Goal: Transaction & Acquisition: Purchase product/service

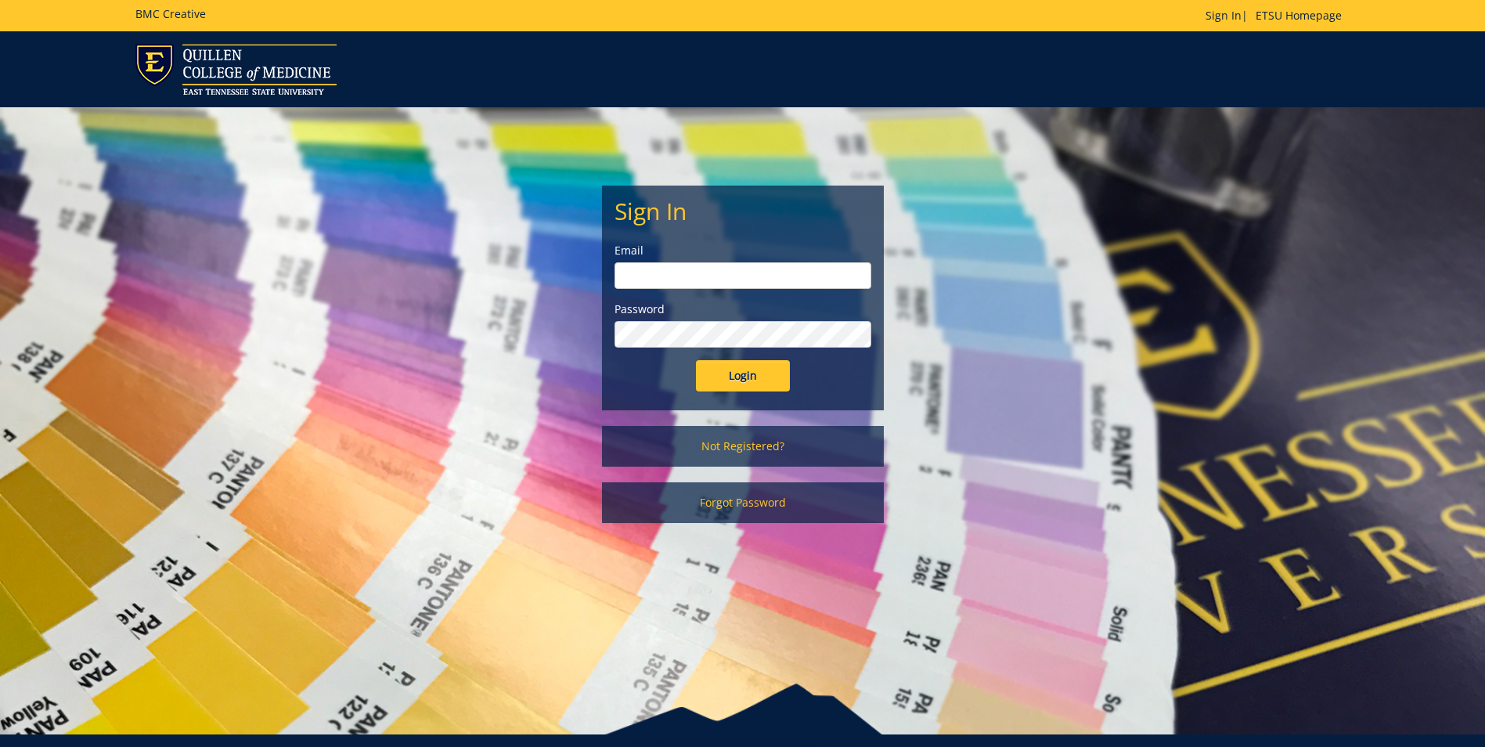
type input "[EMAIL_ADDRESS][DOMAIN_NAME]"
click at [731, 372] on input "Login" at bounding box center [743, 375] width 94 height 31
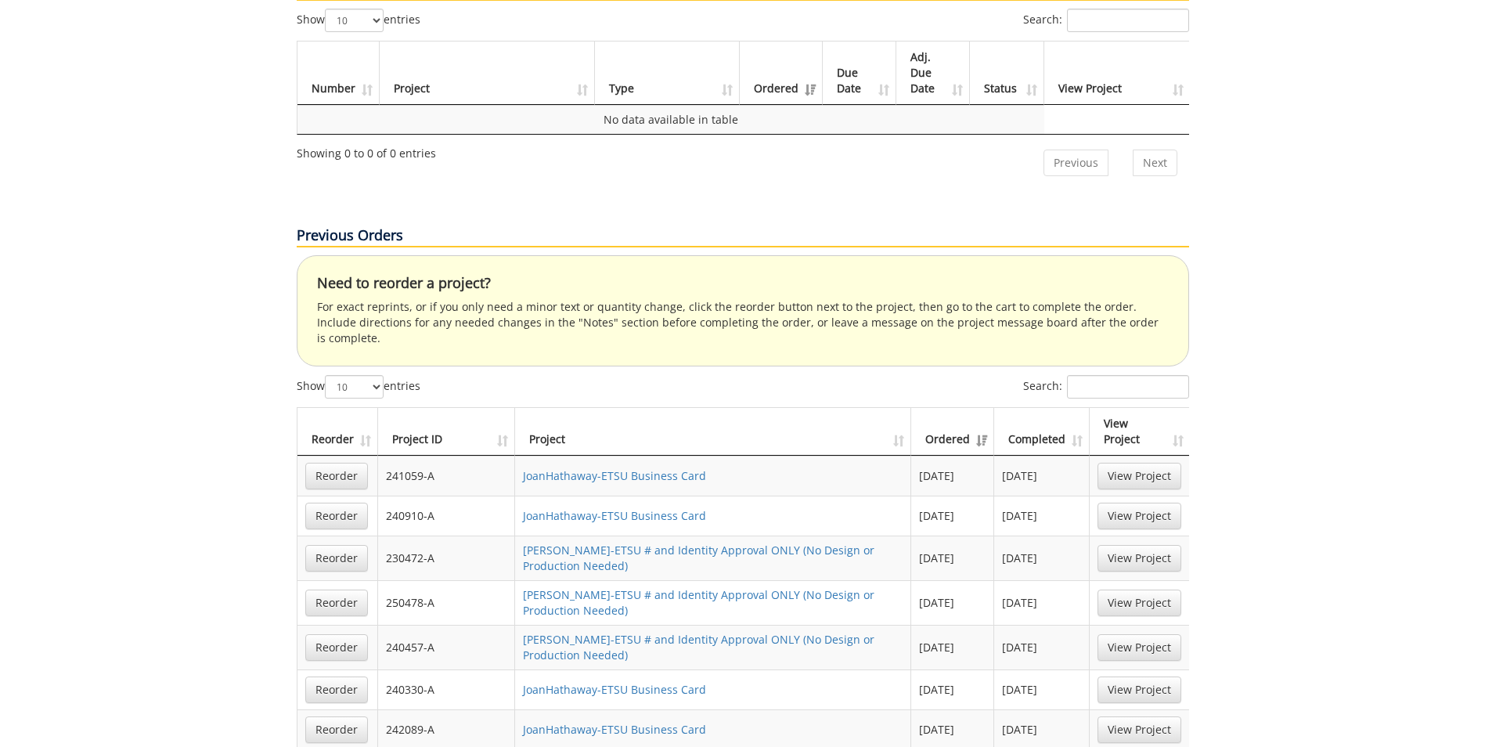
scroll to position [783, 0]
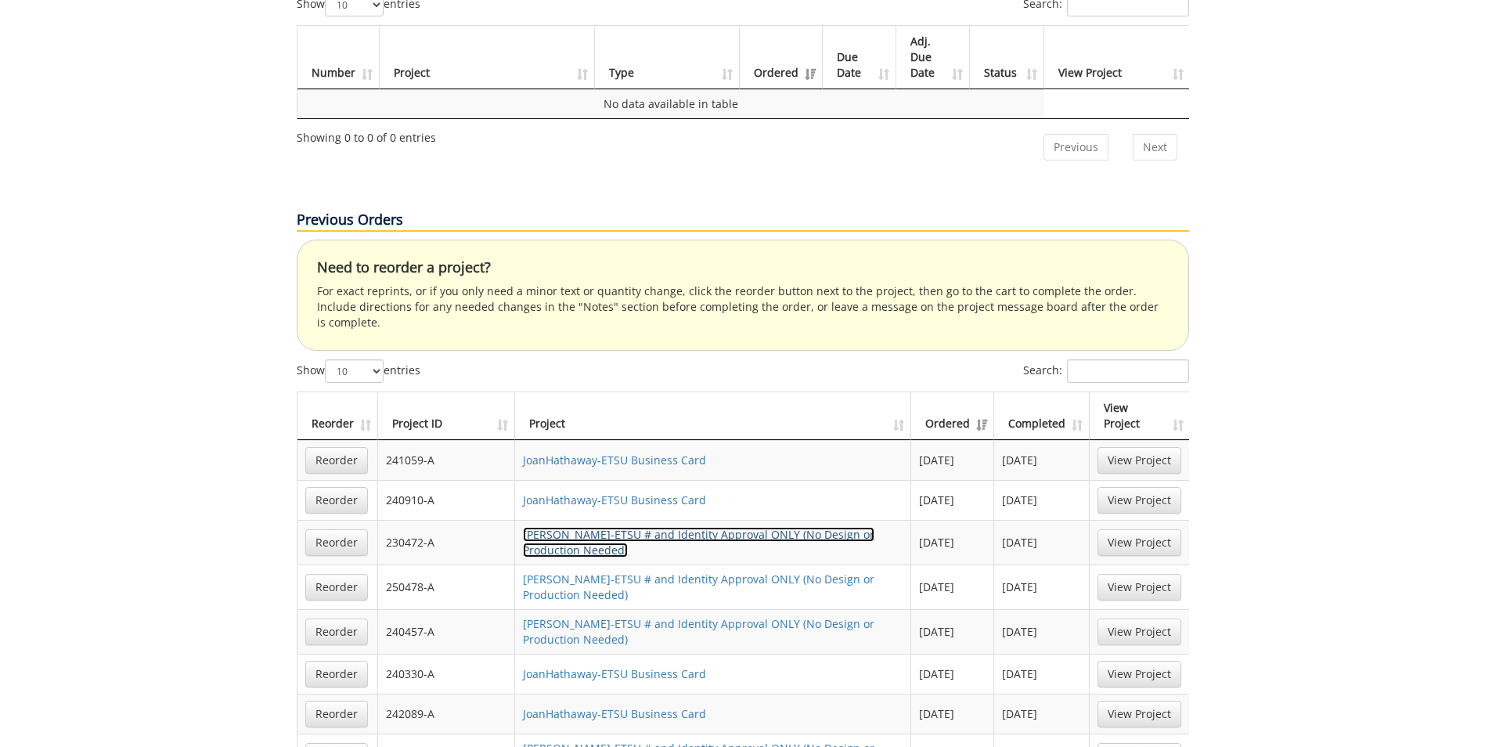
click at [635, 527] on link "JoanHathaway-ETSU # and Identity Approval ONLY (No Design or Production Needed)" at bounding box center [698, 542] width 351 height 31
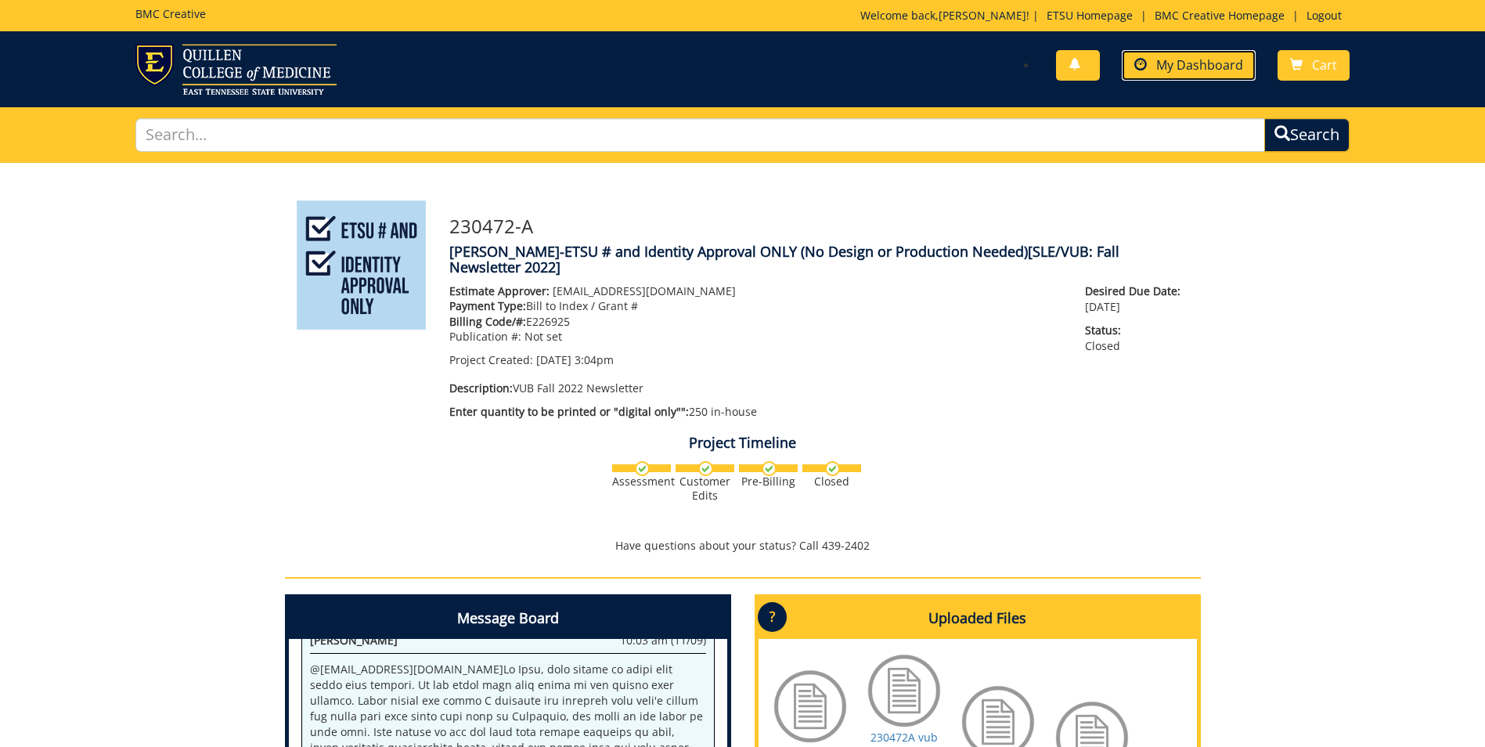
click at [1156, 66] on link "My Dashboard" at bounding box center [1188, 65] width 134 height 31
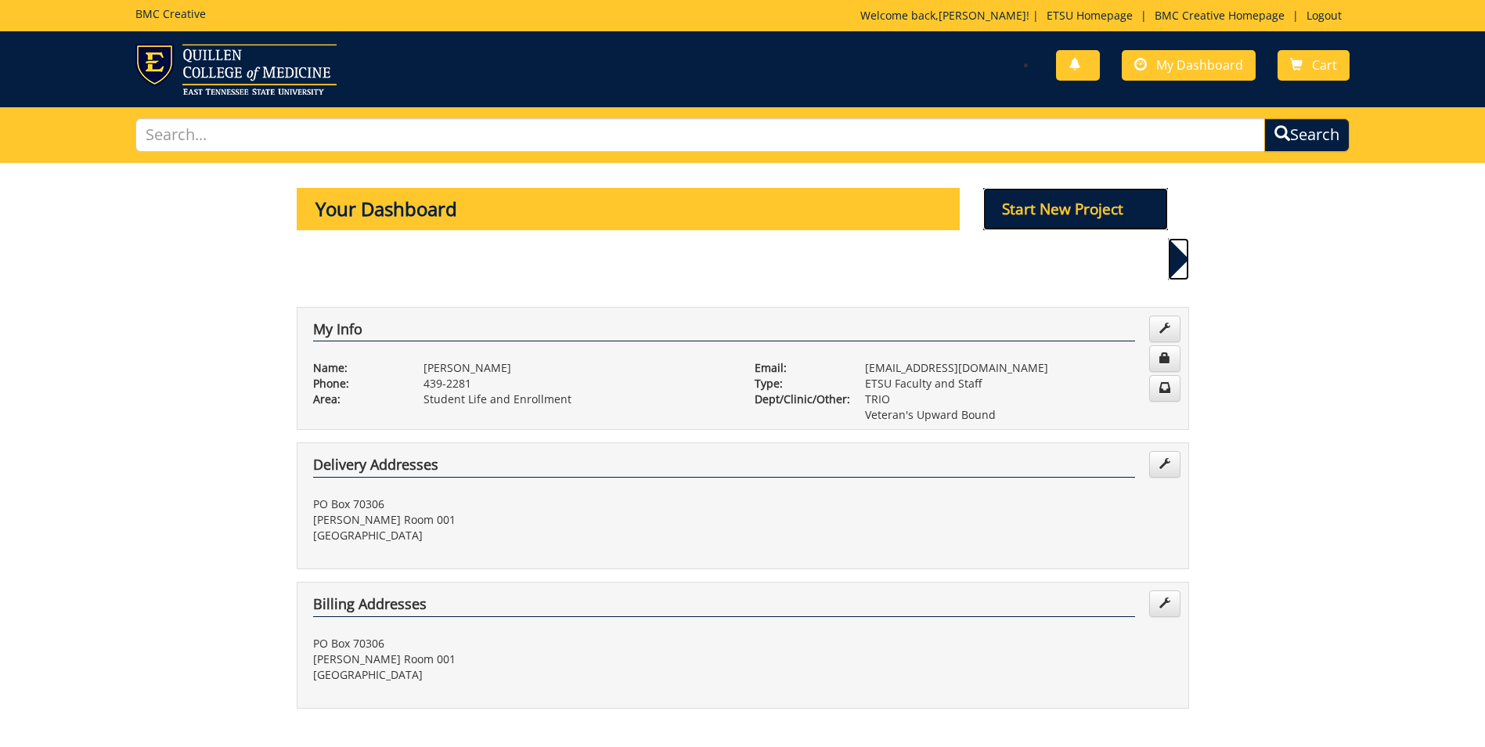
click at [1105, 207] on p "Start New Project" at bounding box center [1075, 209] width 185 height 42
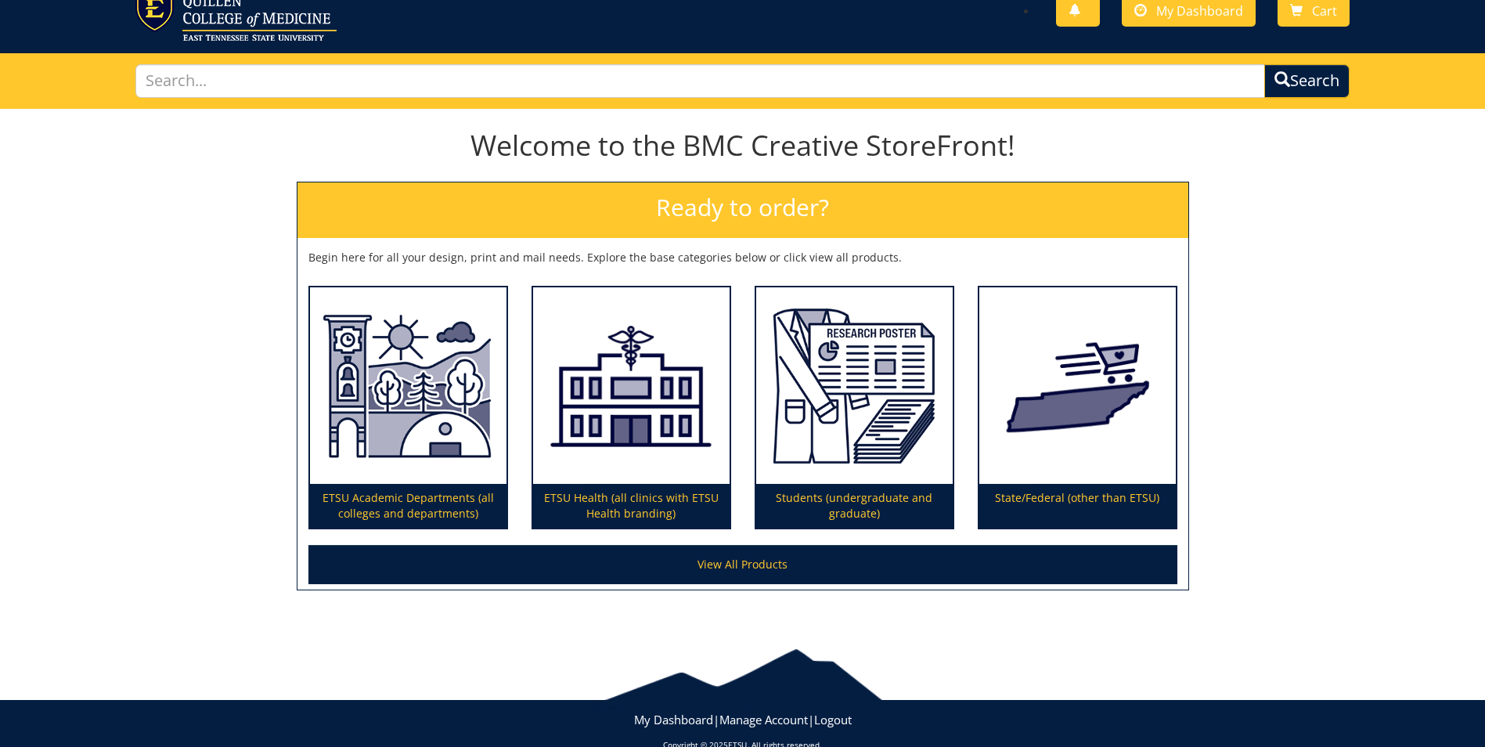
scroll to position [81, 0]
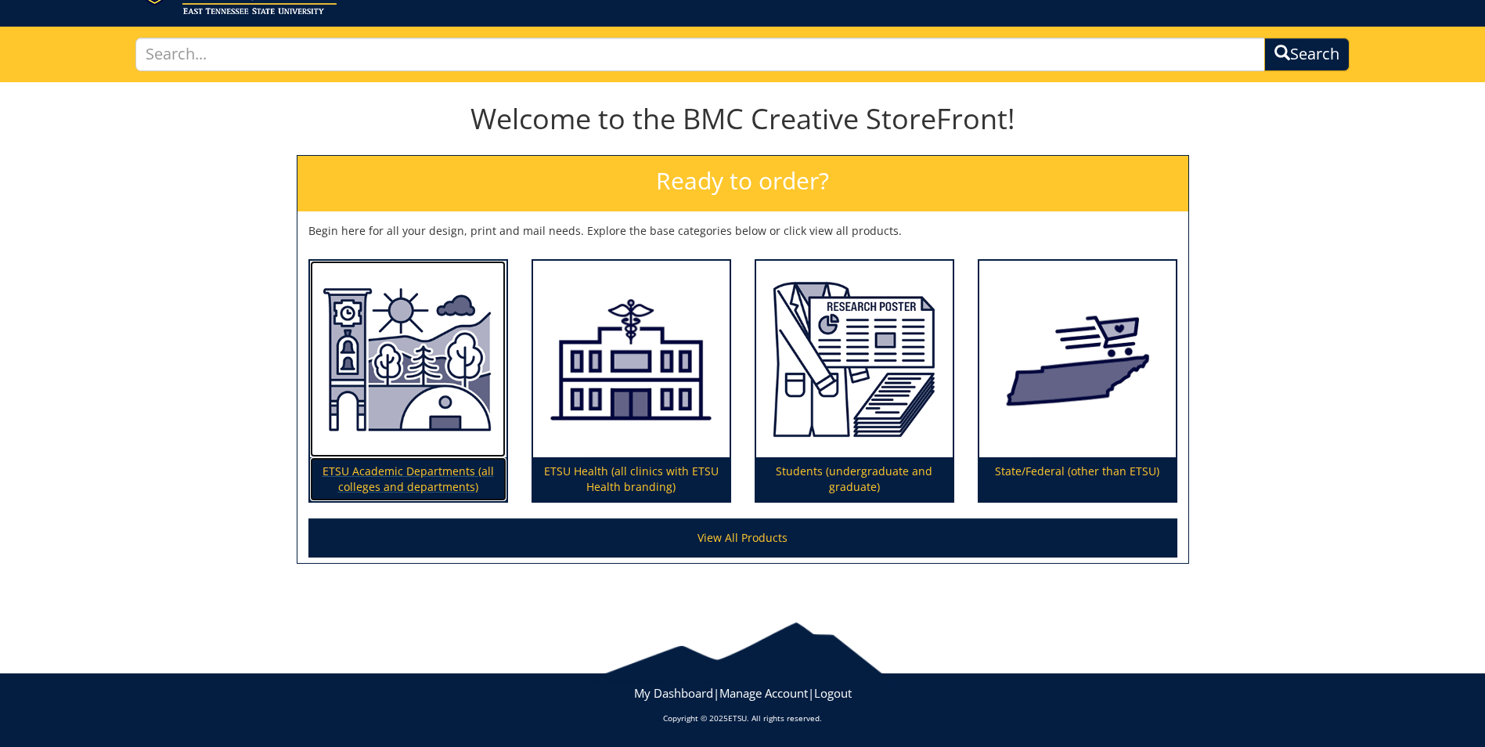
click at [437, 392] on img at bounding box center [408, 359] width 196 height 197
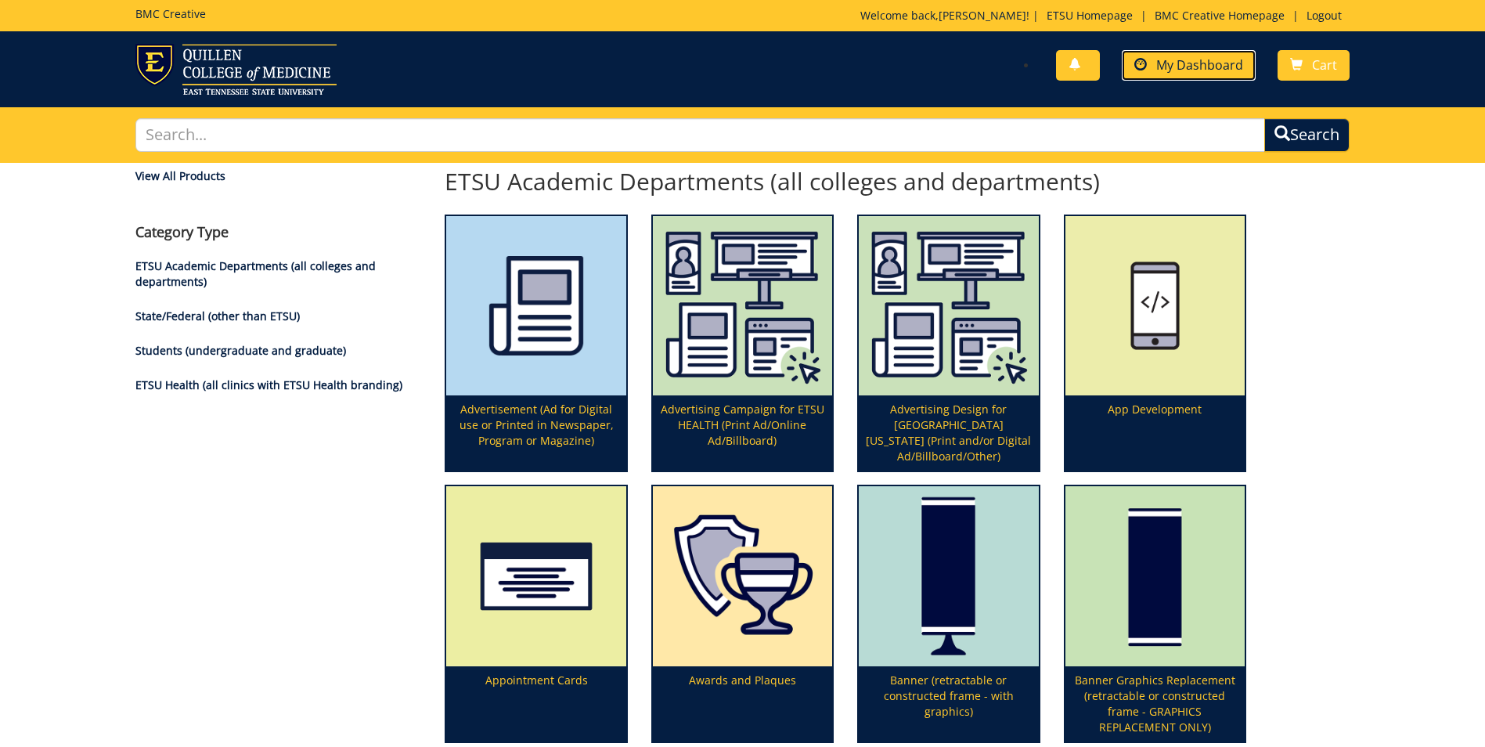
click at [1169, 67] on span "My Dashboard" at bounding box center [1199, 64] width 87 height 17
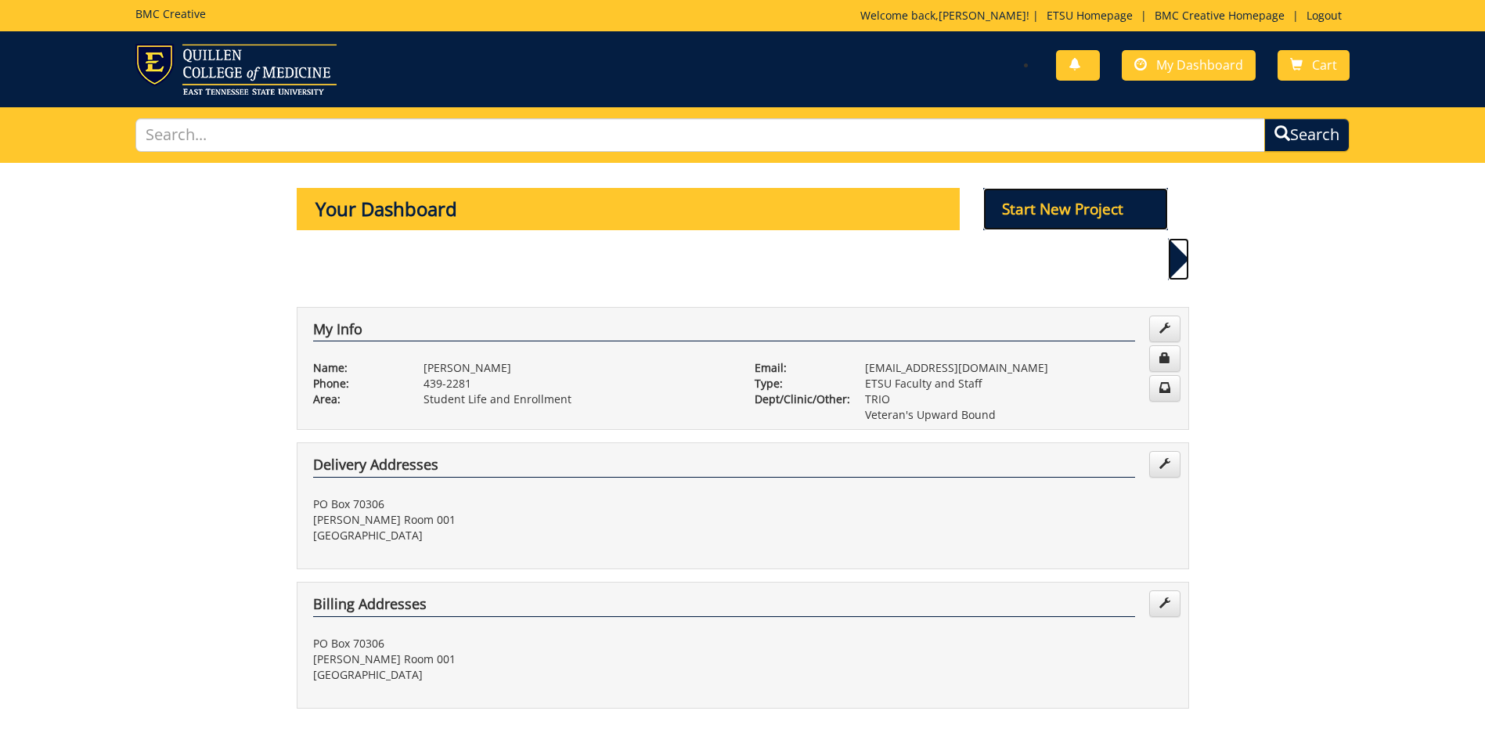
click at [1047, 207] on p "Start New Project" at bounding box center [1075, 209] width 185 height 42
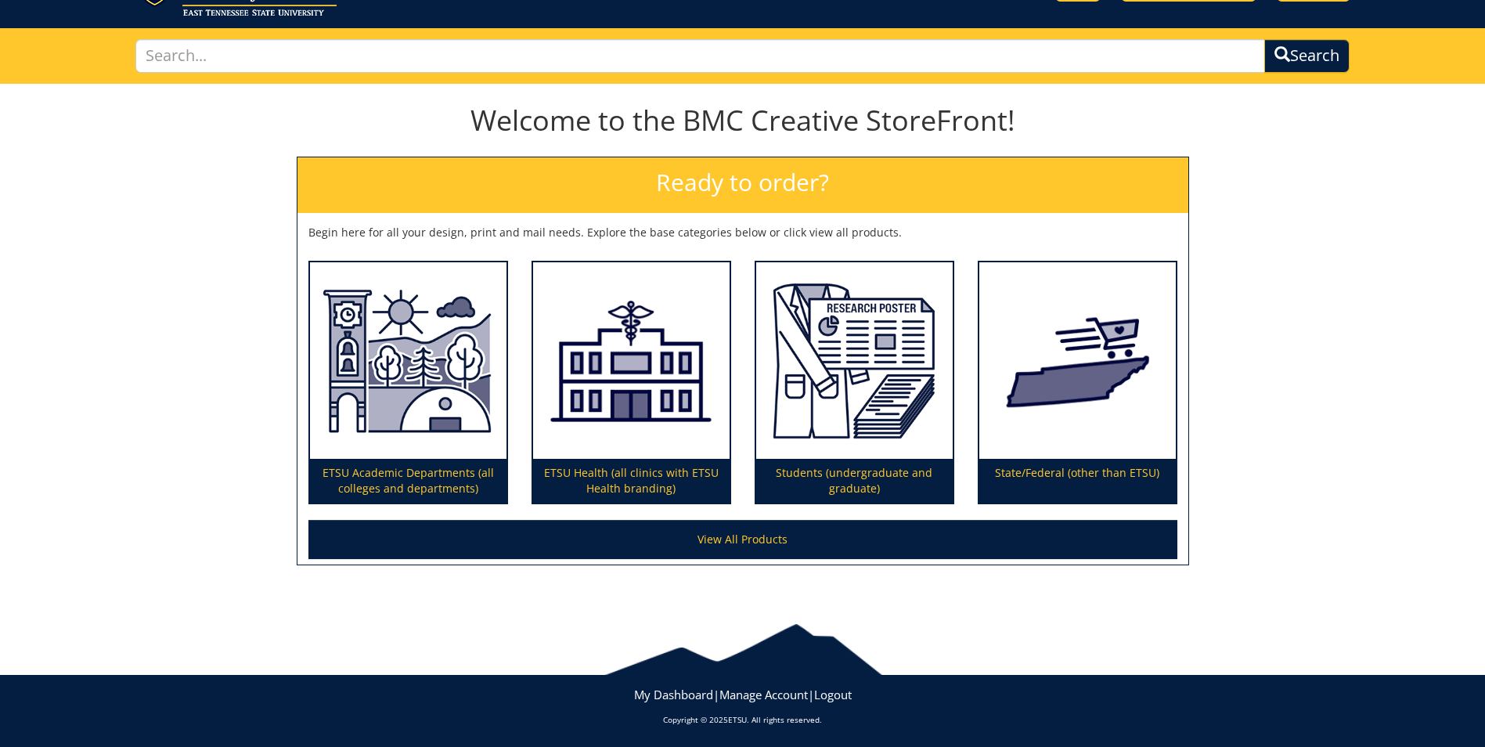
scroll to position [81, 0]
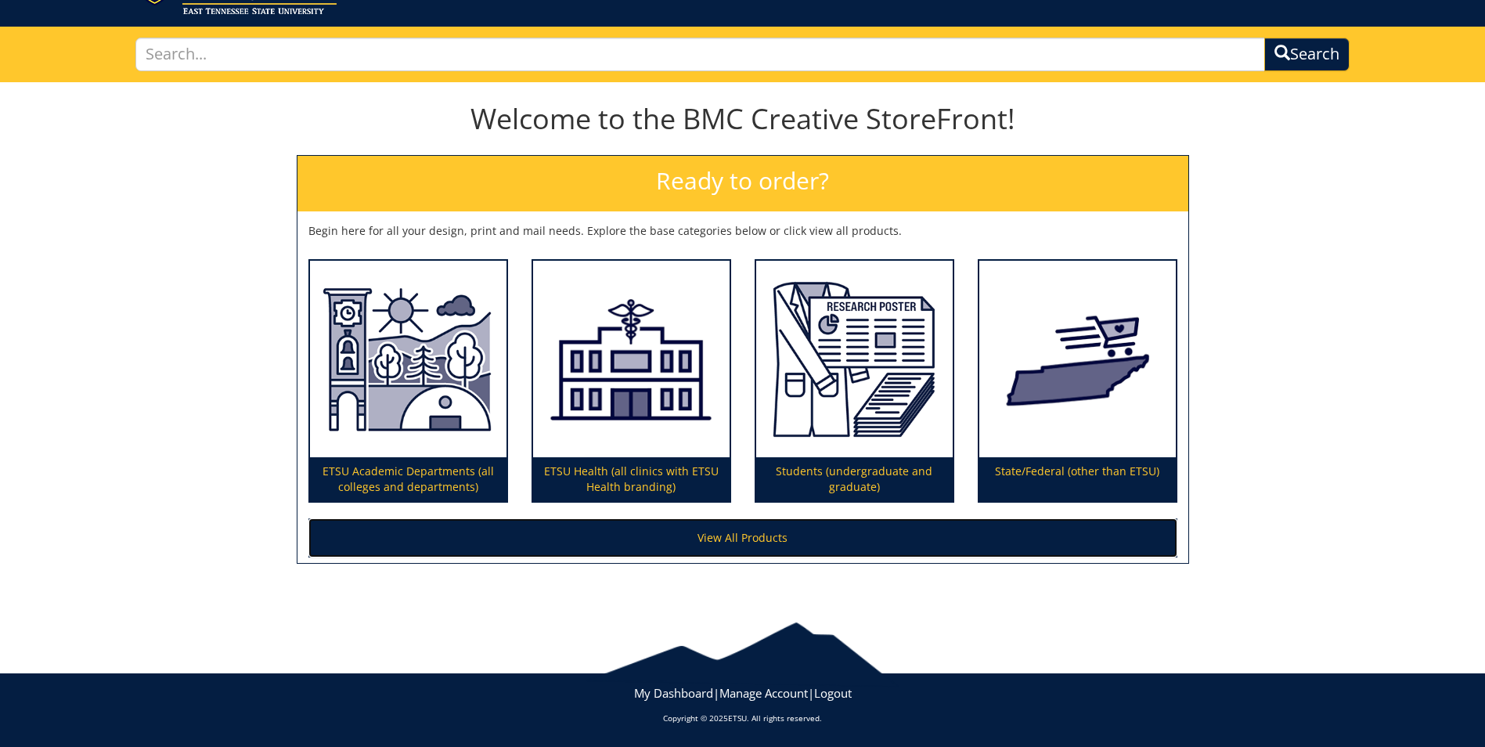
click at [715, 533] on link "View All Products" at bounding box center [742, 537] width 869 height 39
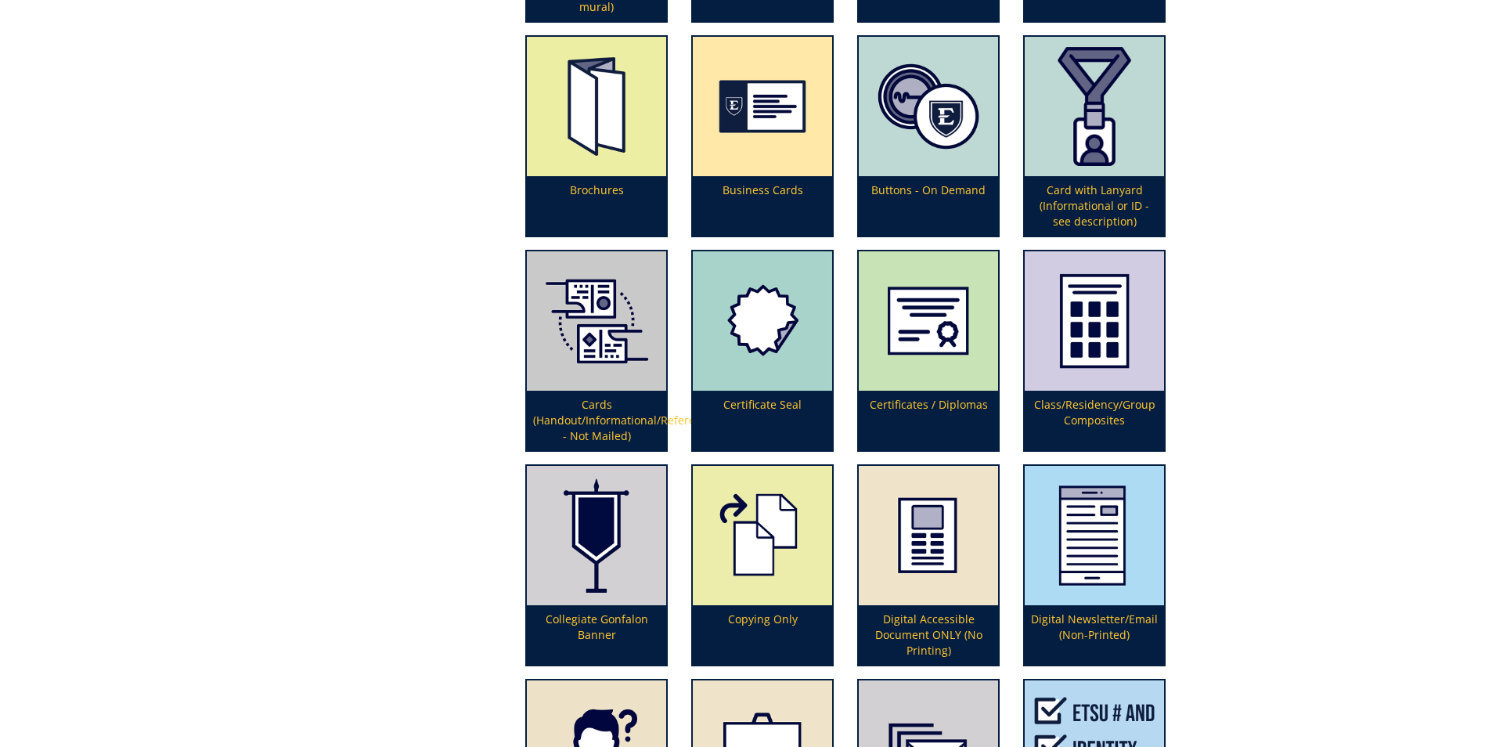
scroll to position [1174, 0]
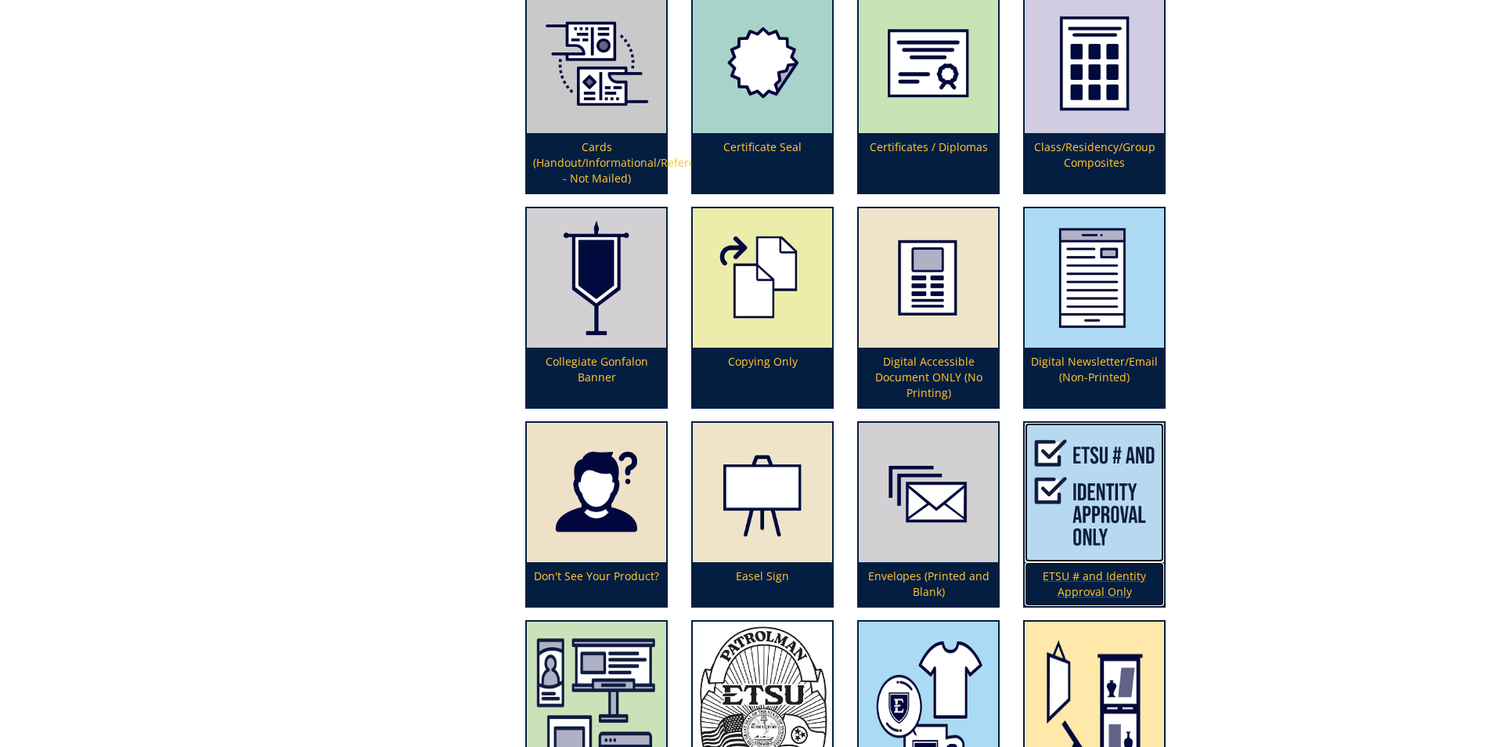
click at [1098, 573] on p "ETSU # and Identity Approval Only" at bounding box center [1093, 584] width 139 height 44
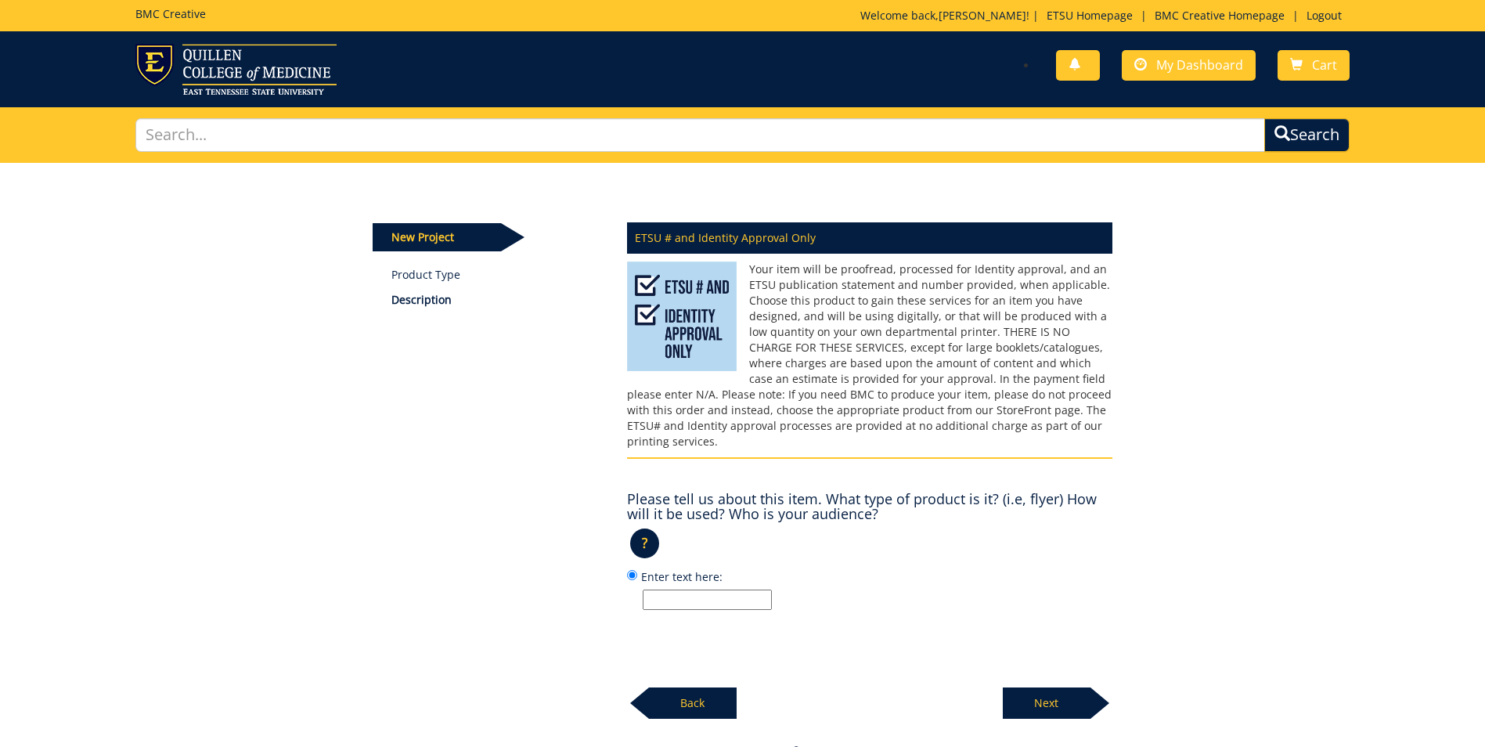
click at [669, 589] on input "Enter text here:" at bounding box center [707, 599] width 129 height 20
type input "V"
type input "Newsletters to be mailed to participants and contacts"
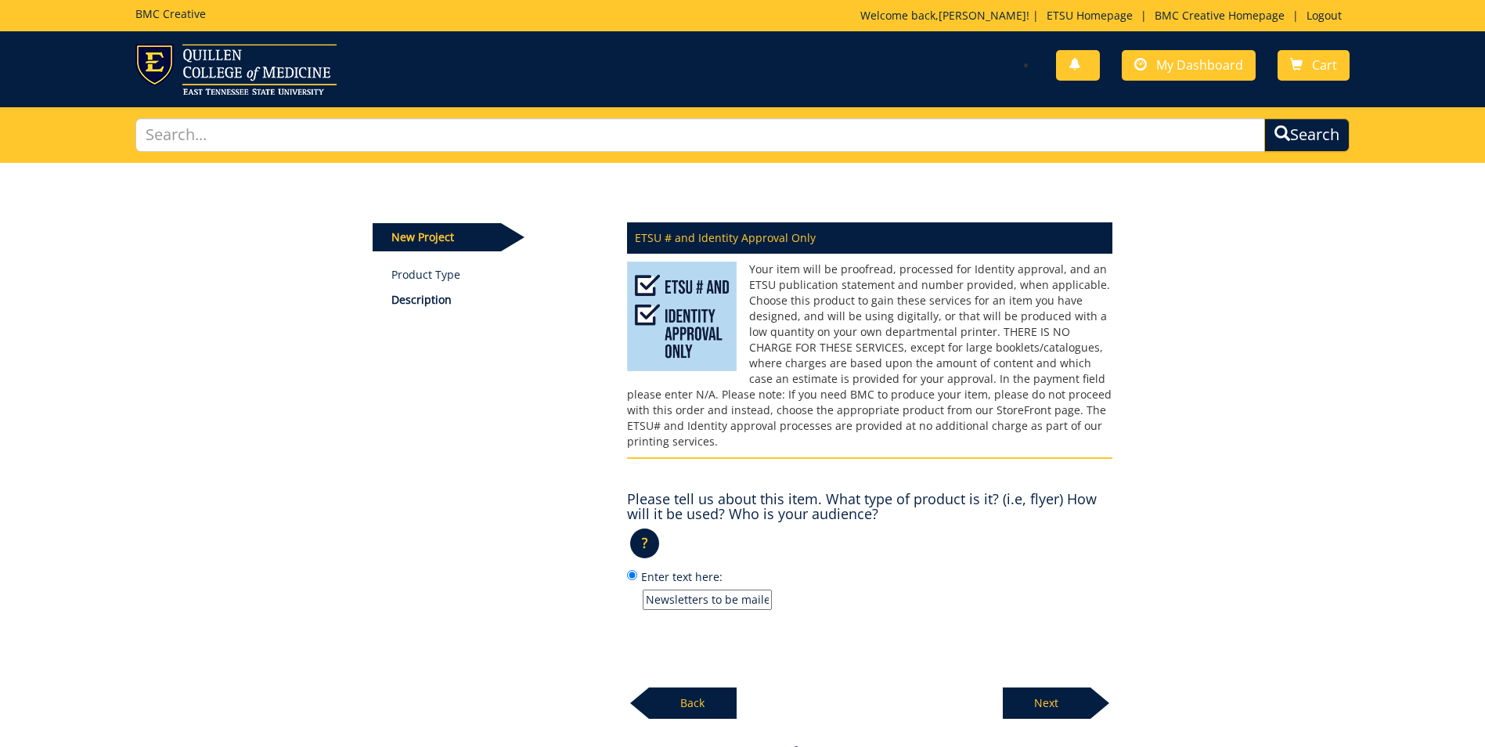
click at [1038, 687] on p "Next" at bounding box center [1047, 702] width 88 height 31
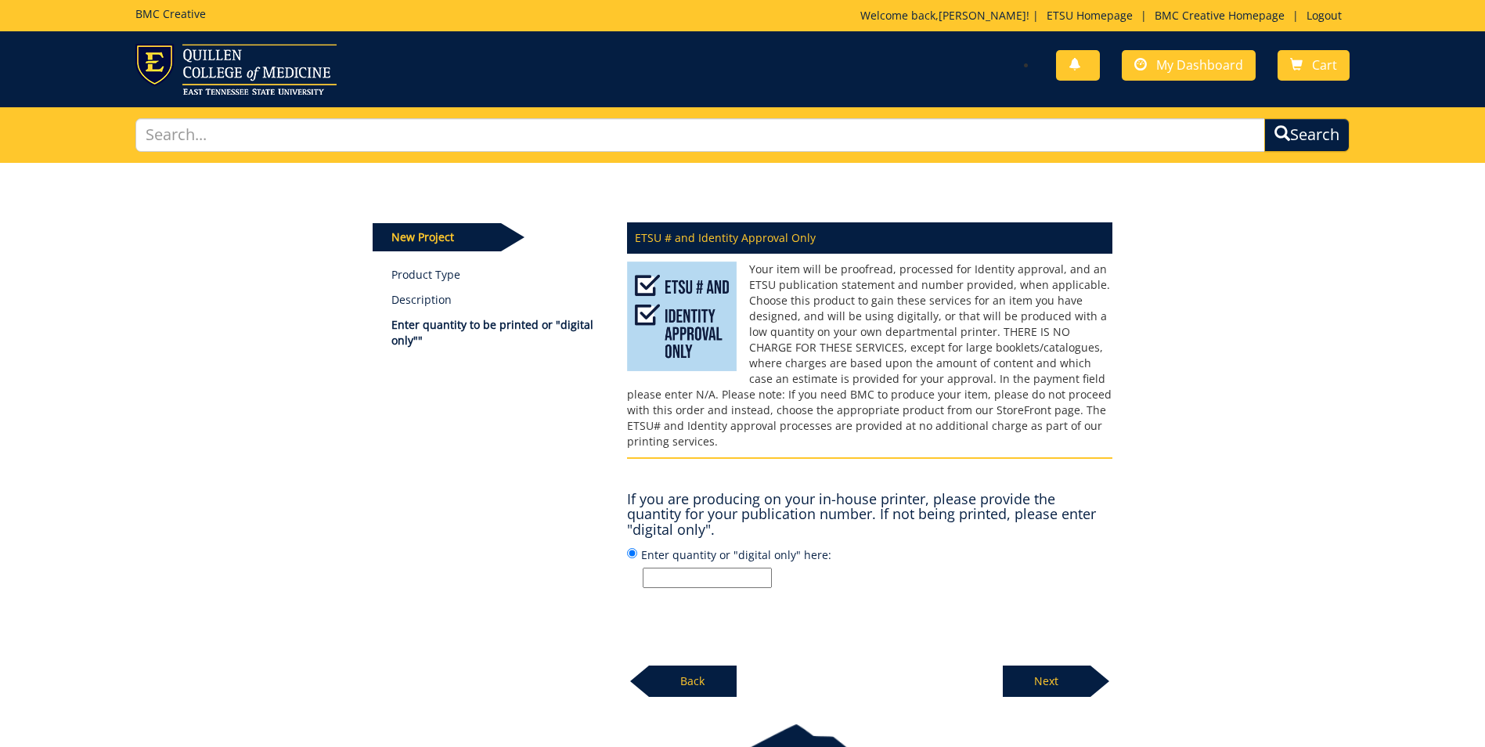
click at [737, 567] on input "Enter quantity or "digital only" here:" at bounding box center [707, 577] width 129 height 20
type input "250"
click at [1078, 665] on p "Next" at bounding box center [1047, 680] width 88 height 31
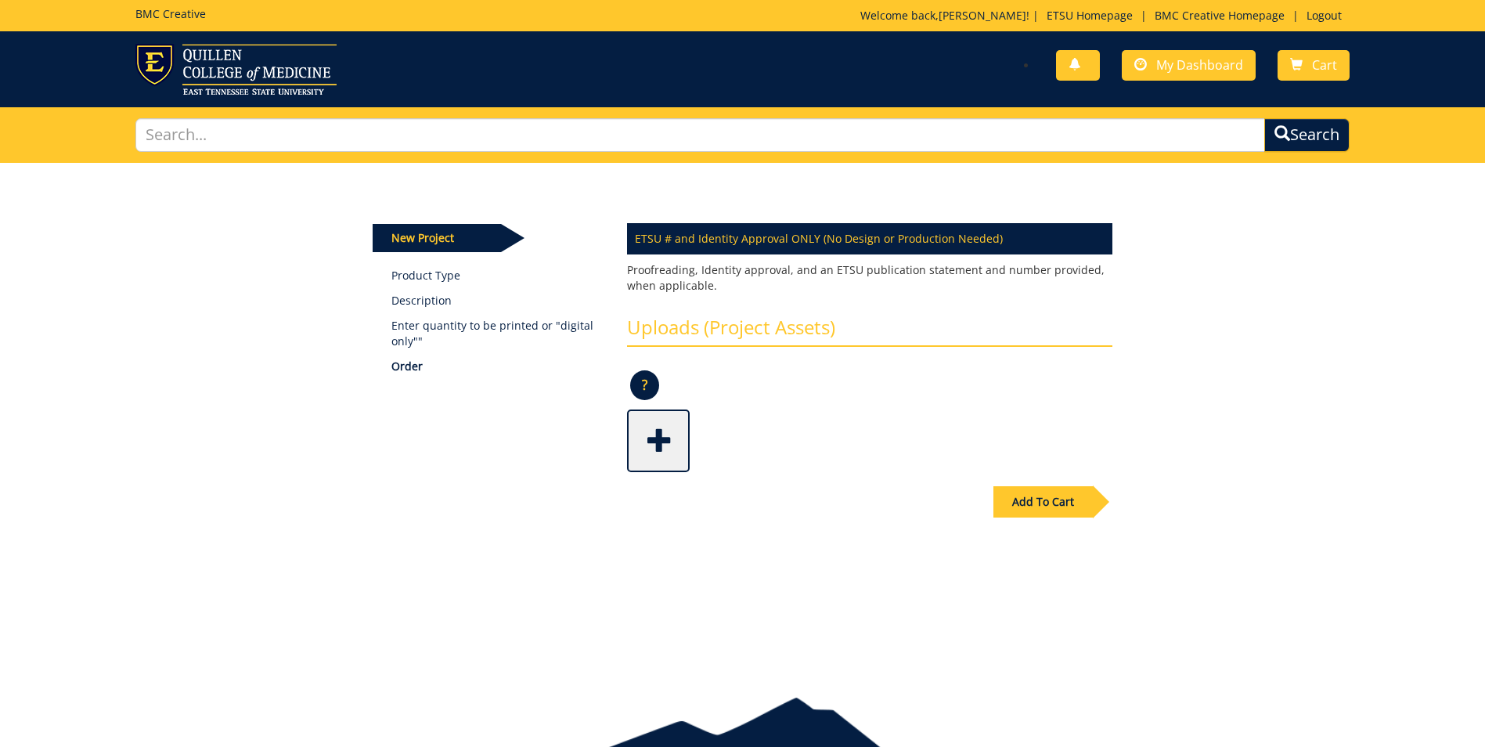
click at [658, 442] on span at bounding box center [659, 439] width 63 height 55
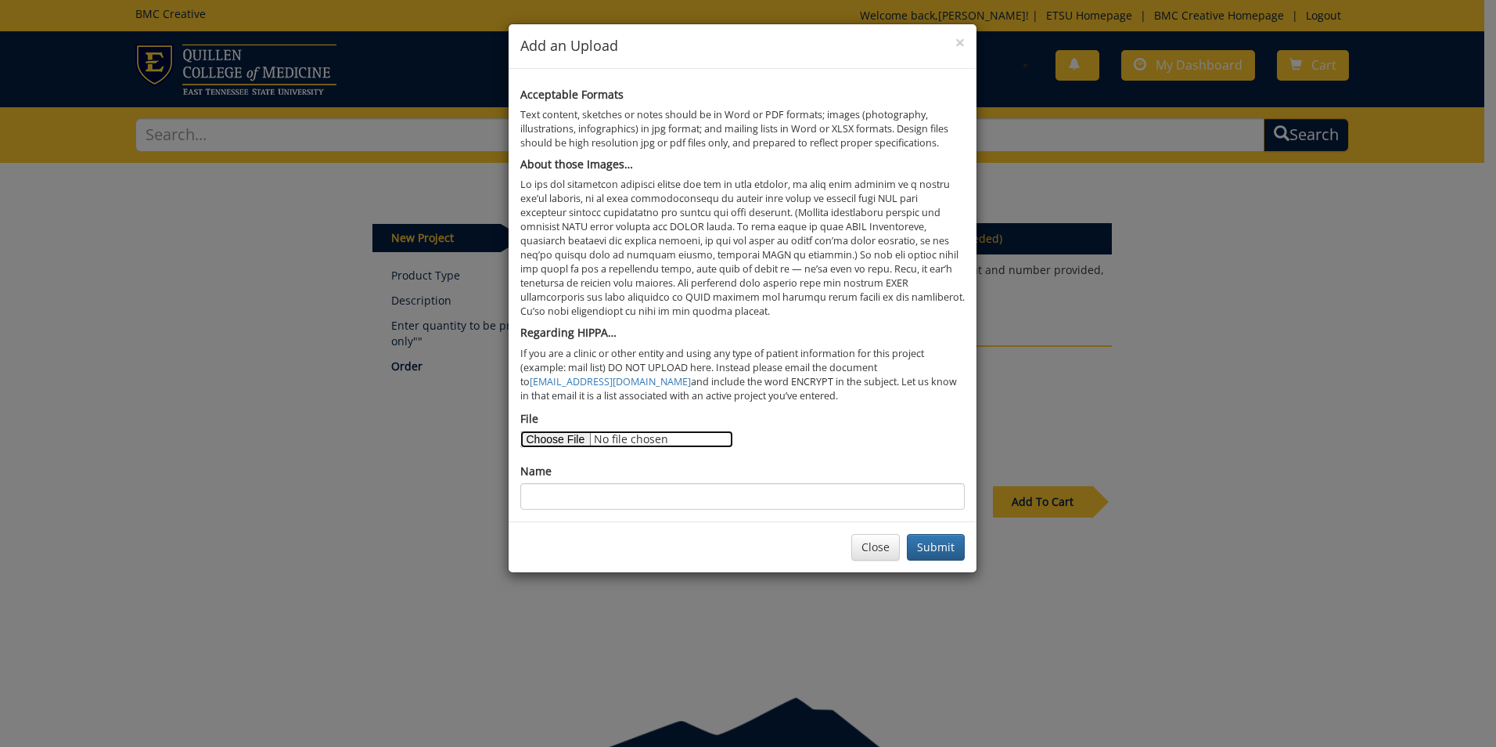
click at [564, 434] on input "File" at bounding box center [626, 438] width 213 height 17
type input "C:\fakepath\Newsletter Fall 2025.pdf"
click at [571, 499] on input "Name" at bounding box center [742, 496] width 445 height 27
click at [635, 501] on input "Newsletter Fall 2024" at bounding box center [742, 496] width 445 height 27
click at [630, 494] on input "Newsletter Fall 2024" at bounding box center [742, 496] width 445 height 27
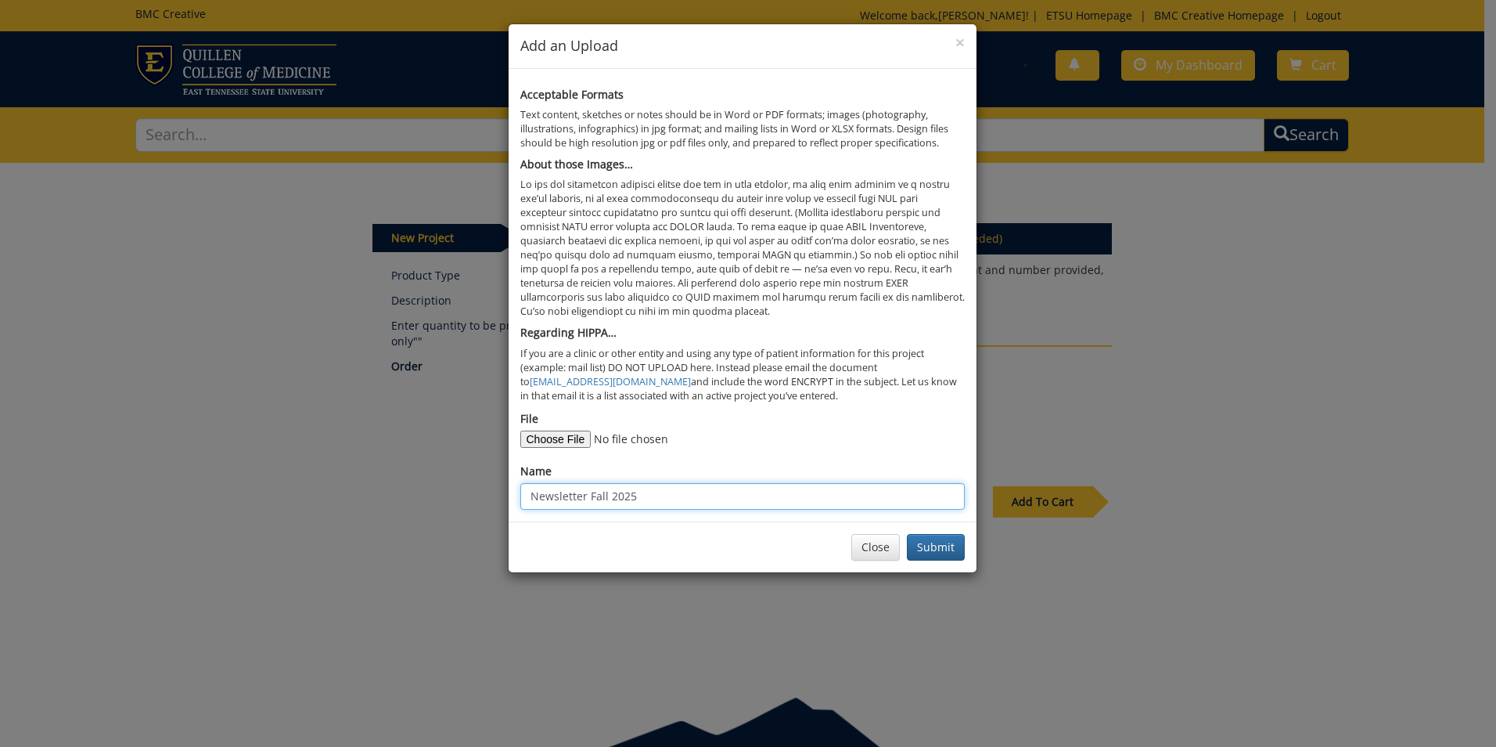
type input "Newsletter Fall 2025"
click at [766, 554] on div "Close Submit" at bounding box center [743, 546] width 468 height 51
click at [952, 546] on button "Submit" at bounding box center [936, 547] width 58 height 27
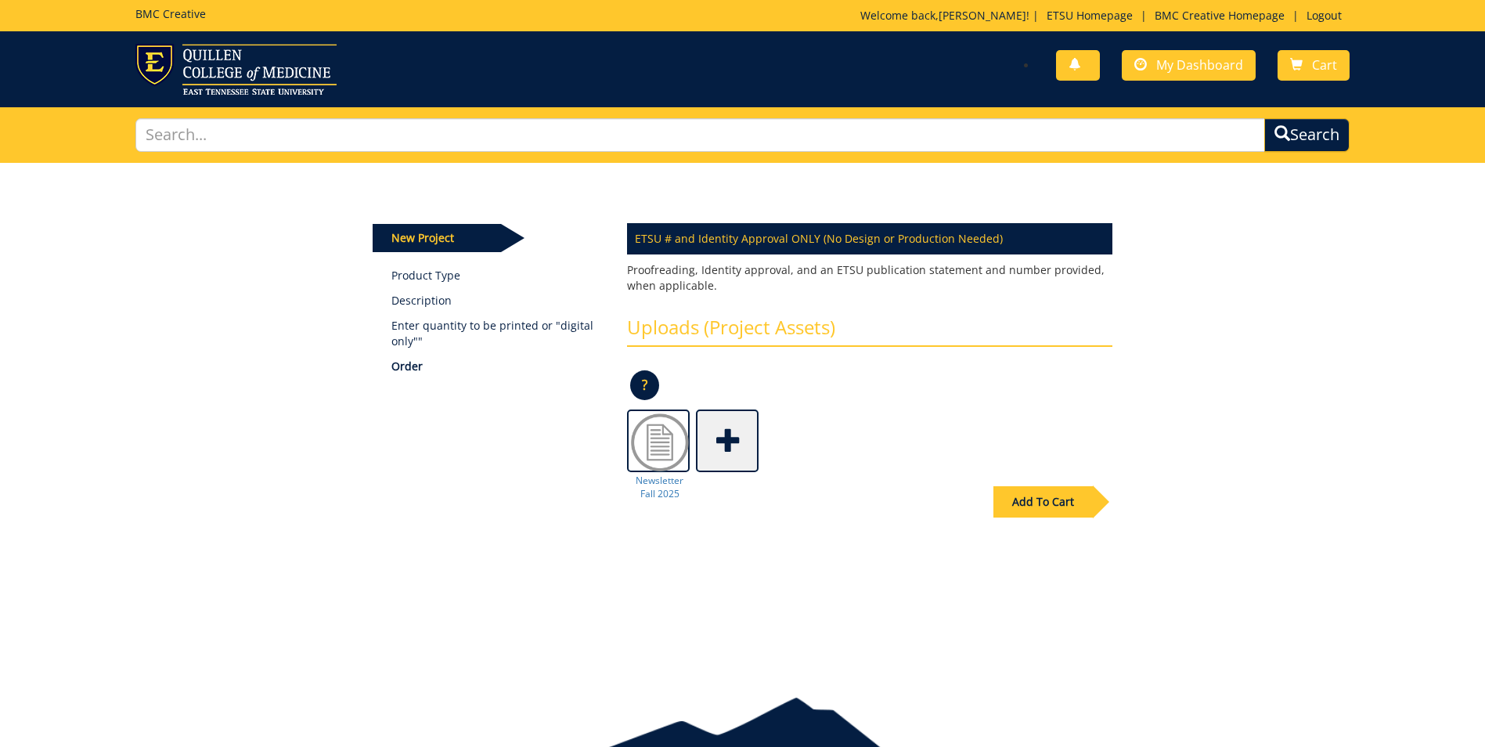
click at [1055, 499] on div "Add To Cart" at bounding box center [1042, 501] width 99 height 31
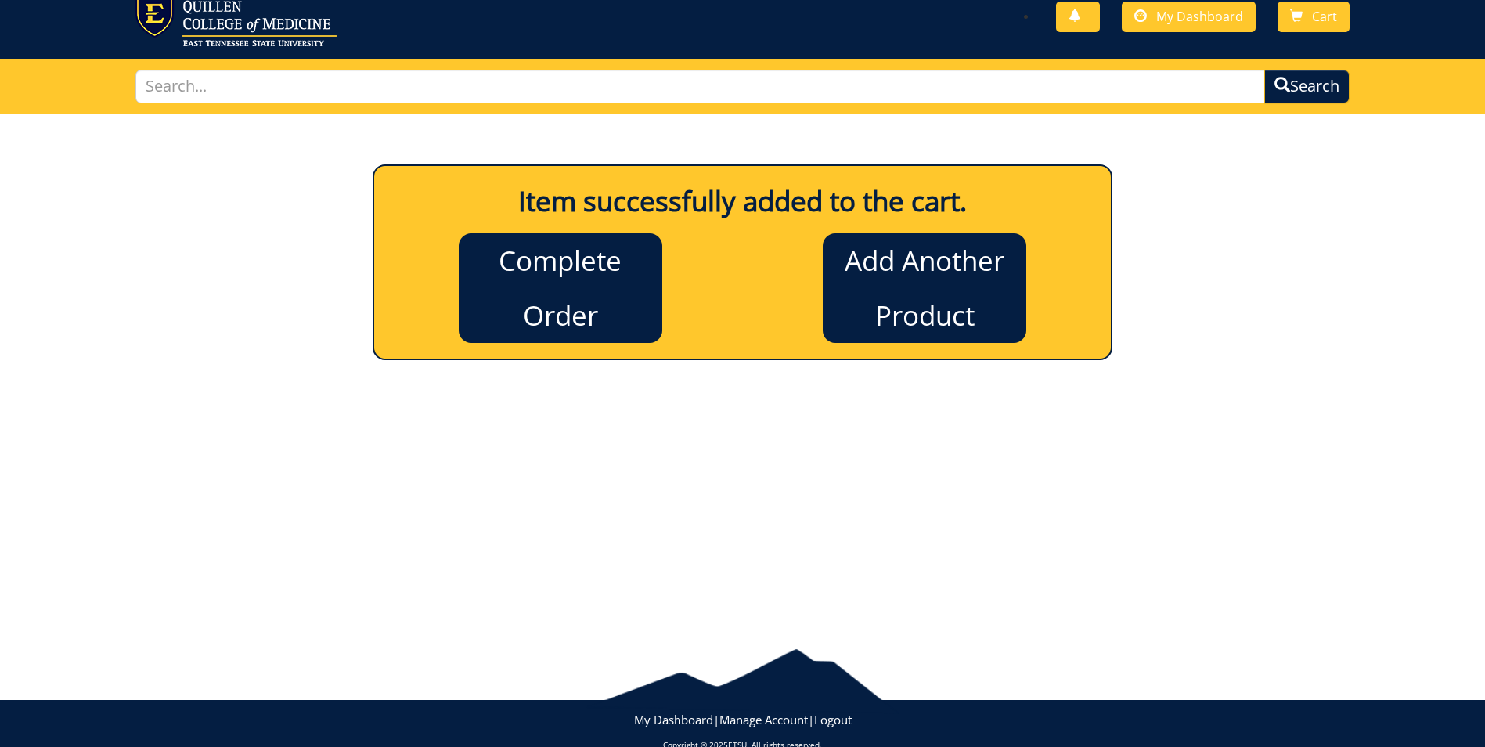
scroll to position [75, 0]
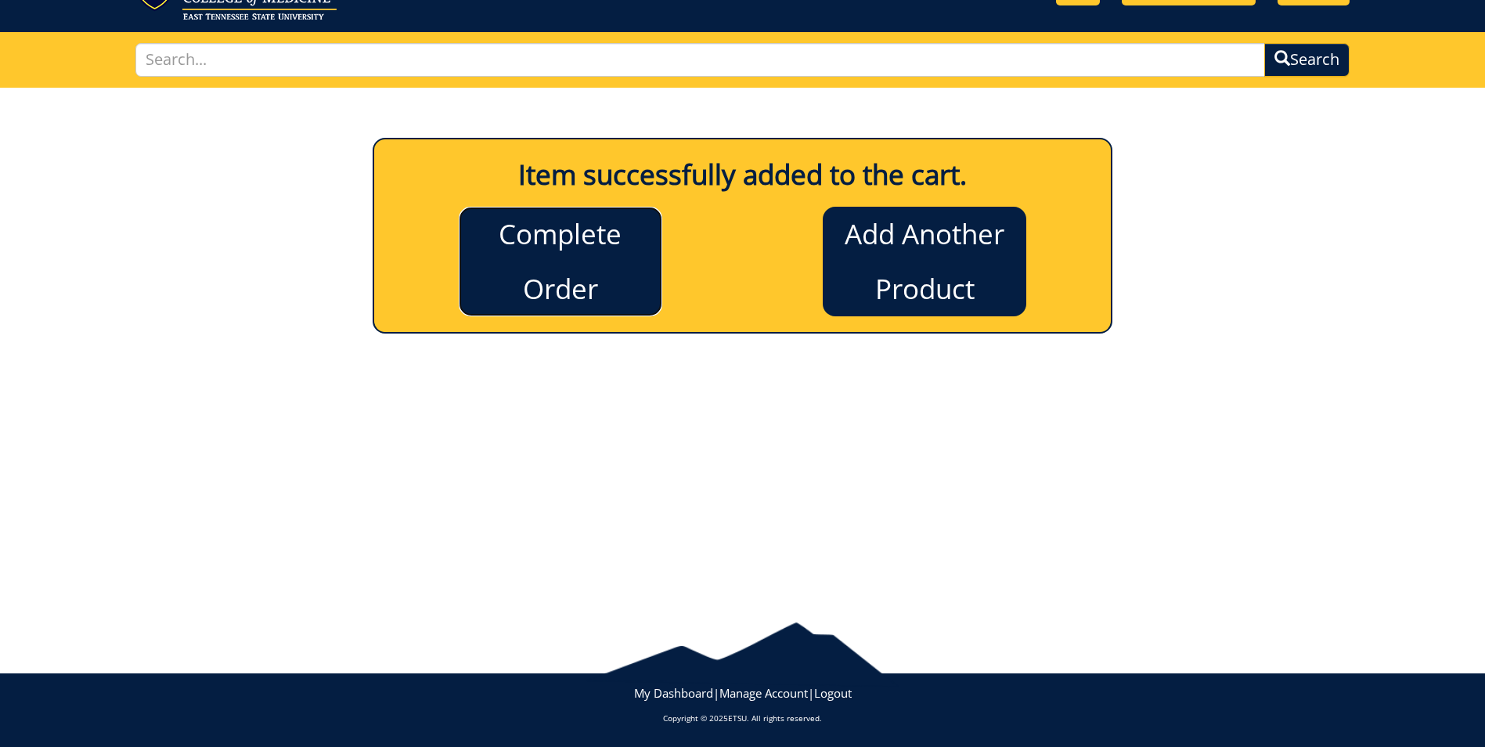
click at [591, 267] on link "Complete Order" at bounding box center [560, 262] width 203 height 110
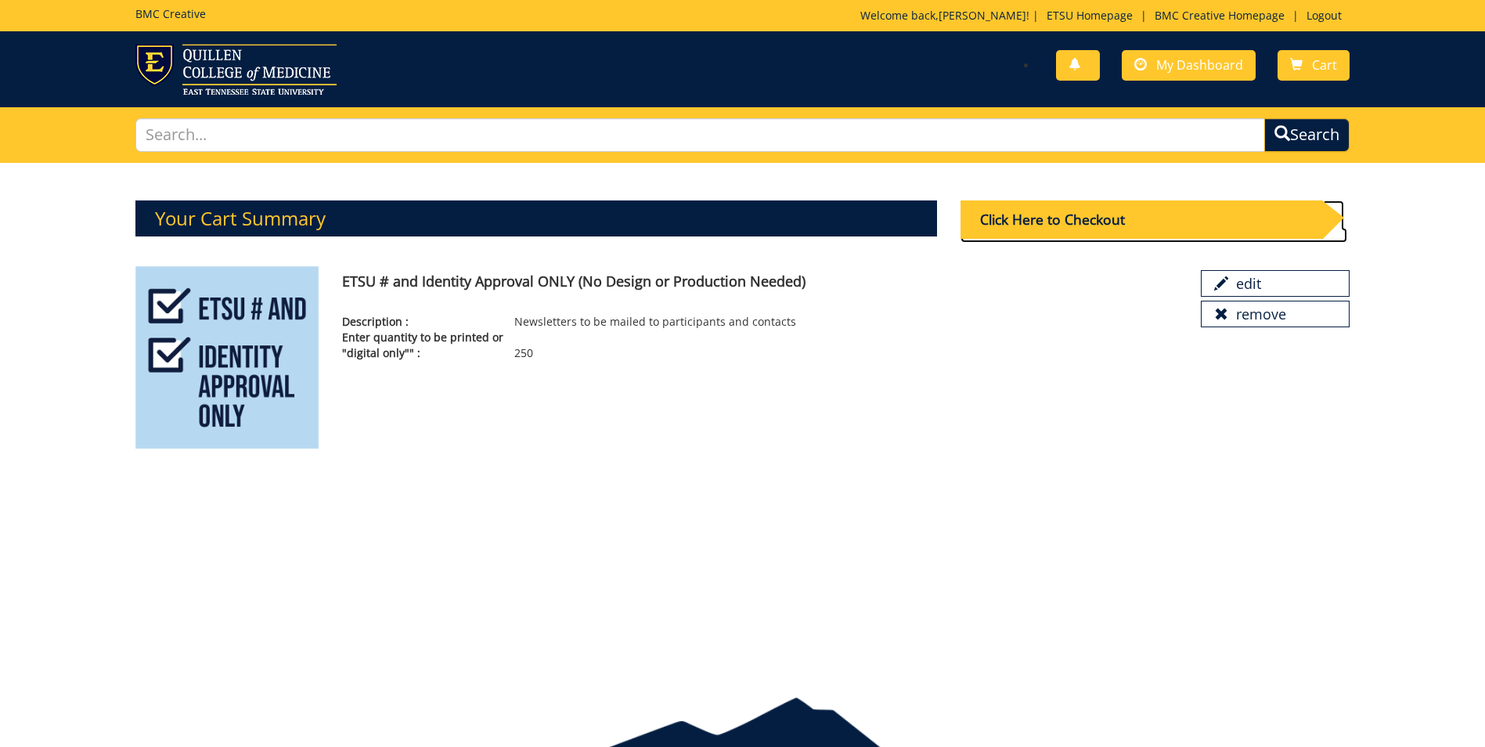
click at [1117, 225] on div "Click Here to Checkout" at bounding box center [1141, 219] width 362 height 38
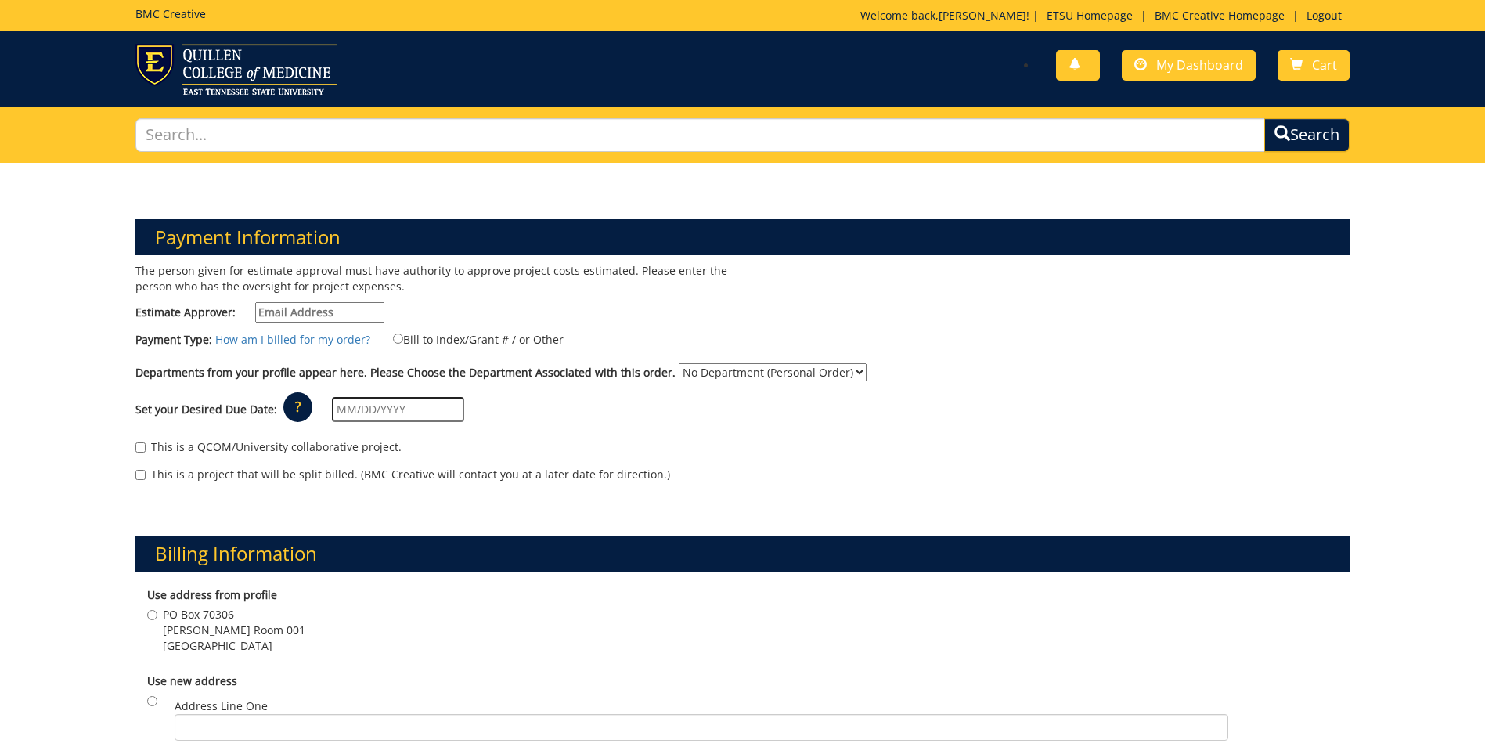
click at [337, 310] on input "Estimate Approver:" at bounding box center [319, 312] width 129 height 20
type input "[EMAIL_ADDRESS][DOMAIN_NAME]"
type input "[DATE]"
click at [600, 413] on div "Set your Desired Due Date: ? × How long will my project take to finish? : Pleas…" at bounding box center [742, 409] width 1237 height 43
click at [393, 336] on input "Bill to Index/Grant # / or Other" at bounding box center [398, 338] width 10 height 10
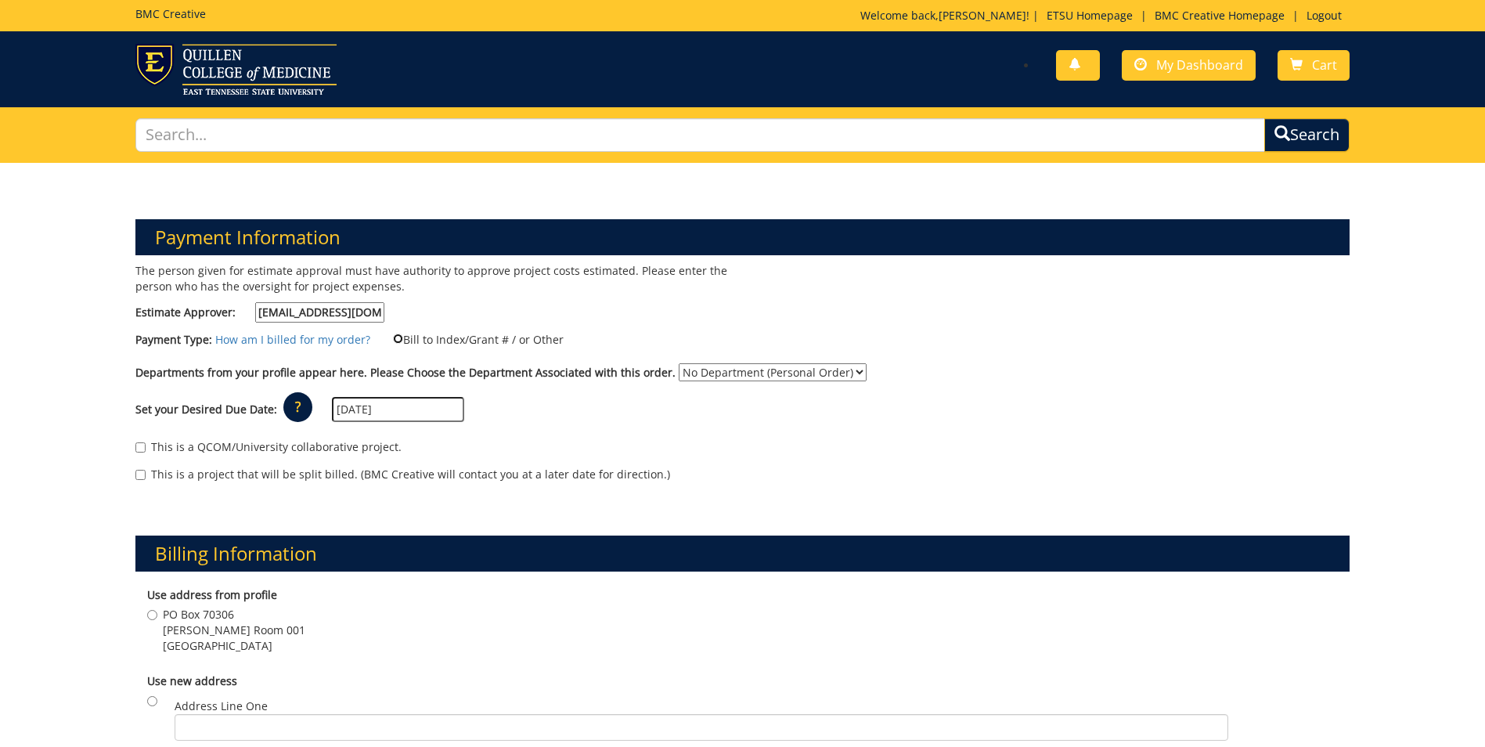
radio input "true"
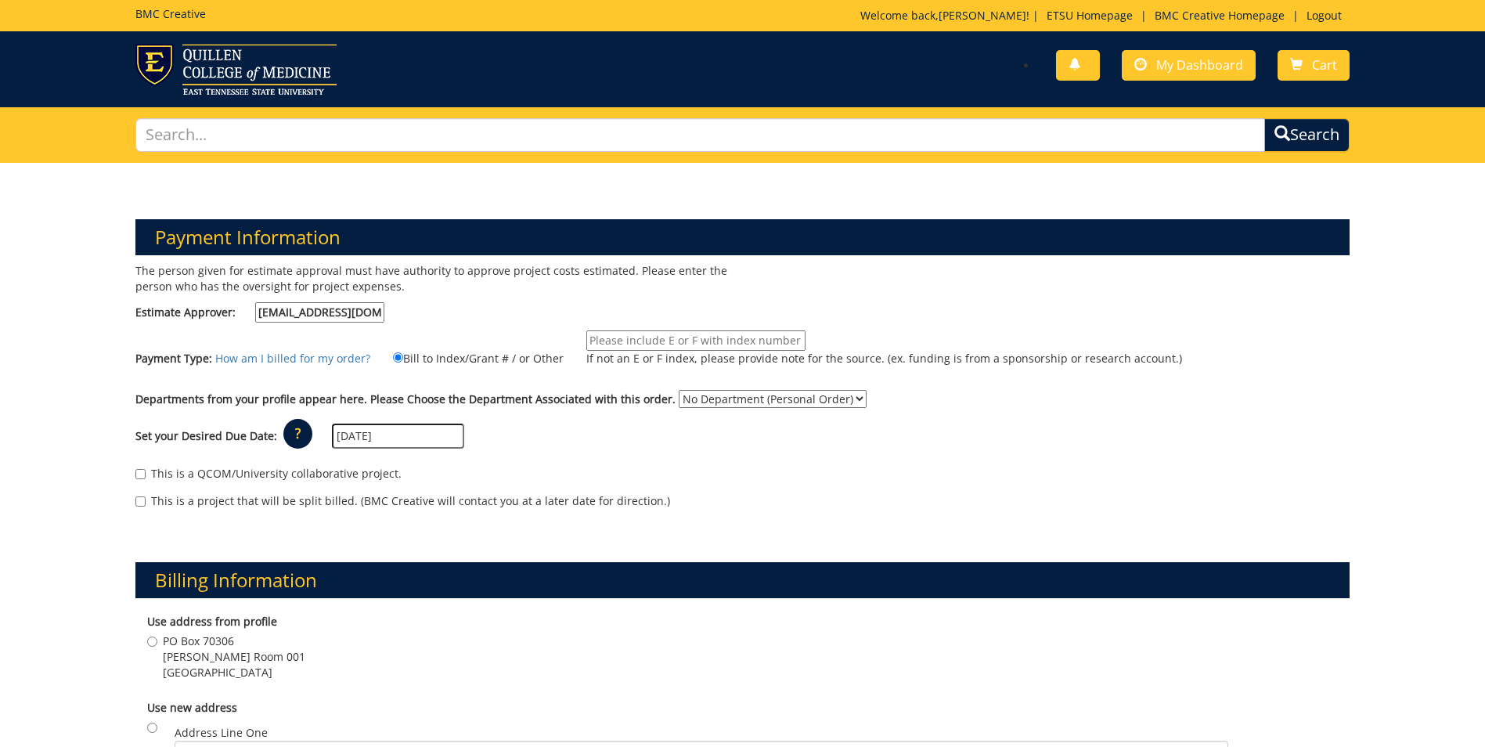
click at [416, 312] on div "The person given for estimate approval must have authority to approve project c…" at bounding box center [433, 296] width 618 height 67
click at [394, 357] on input "Bill to Index/Grant # / or Other" at bounding box center [398, 357] width 10 height 10
click at [393, 356] on input "Bill to Index/Grant # / or Other" at bounding box center [398, 357] width 10 height 10
click at [602, 480] on div "This is a QCOM/University collaborative project." at bounding box center [742, 477] width 1214 height 23
click at [323, 359] on link "How am I billed for my order?" at bounding box center [292, 358] width 155 height 15
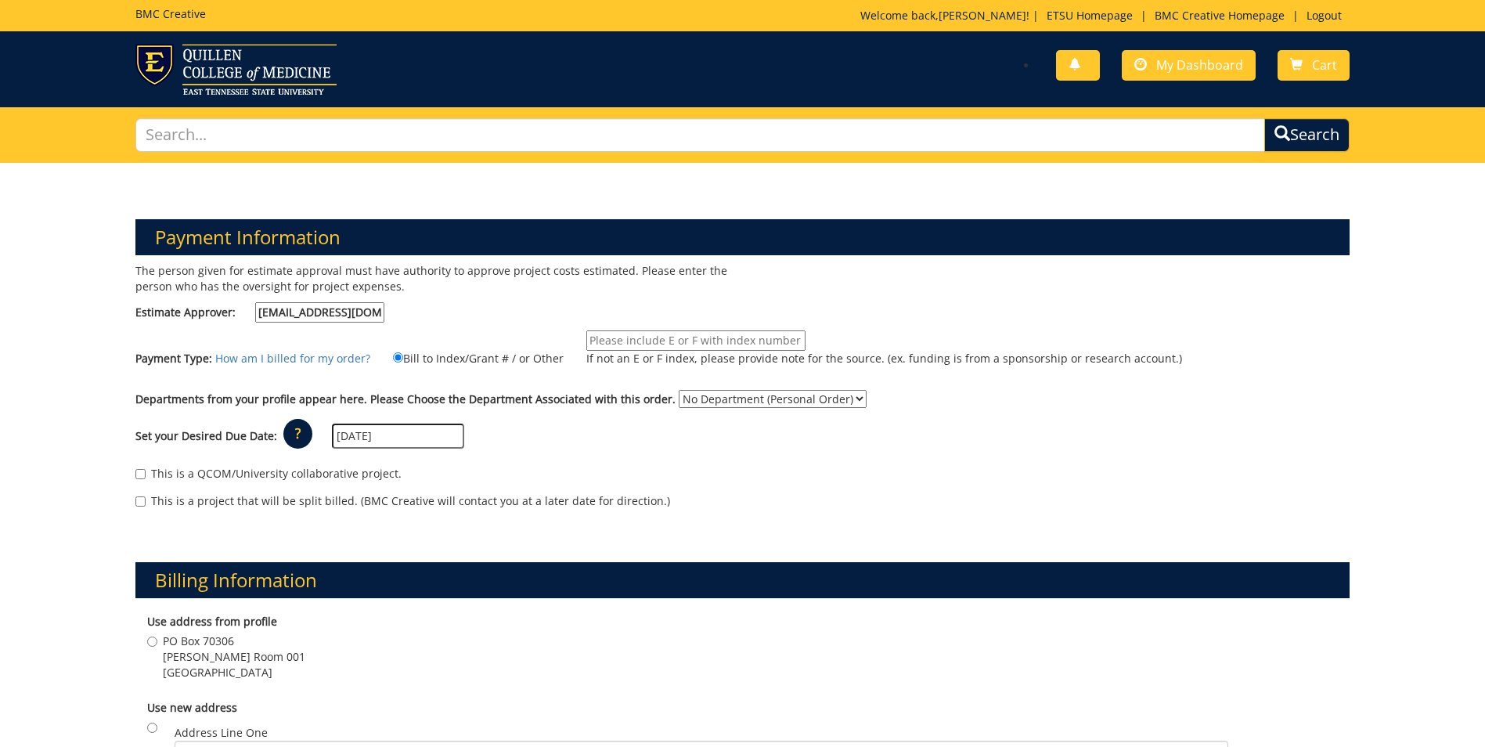
click at [594, 344] on input "If not an E or F index, please provide note for the source. (ex. funding is fro…" at bounding box center [695, 340] width 219 height 20
type input "E226925"
click at [835, 397] on select "No Department (Personal Order) TRIO Veteran's Upward Bound" at bounding box center [773, 399] width 188 height 18
select select "195"
click at [679, 390] on select "No Department (Personal Order) TRIO Veteran's Upward Bound" at bounding box center [773, 399] width 188 height 18
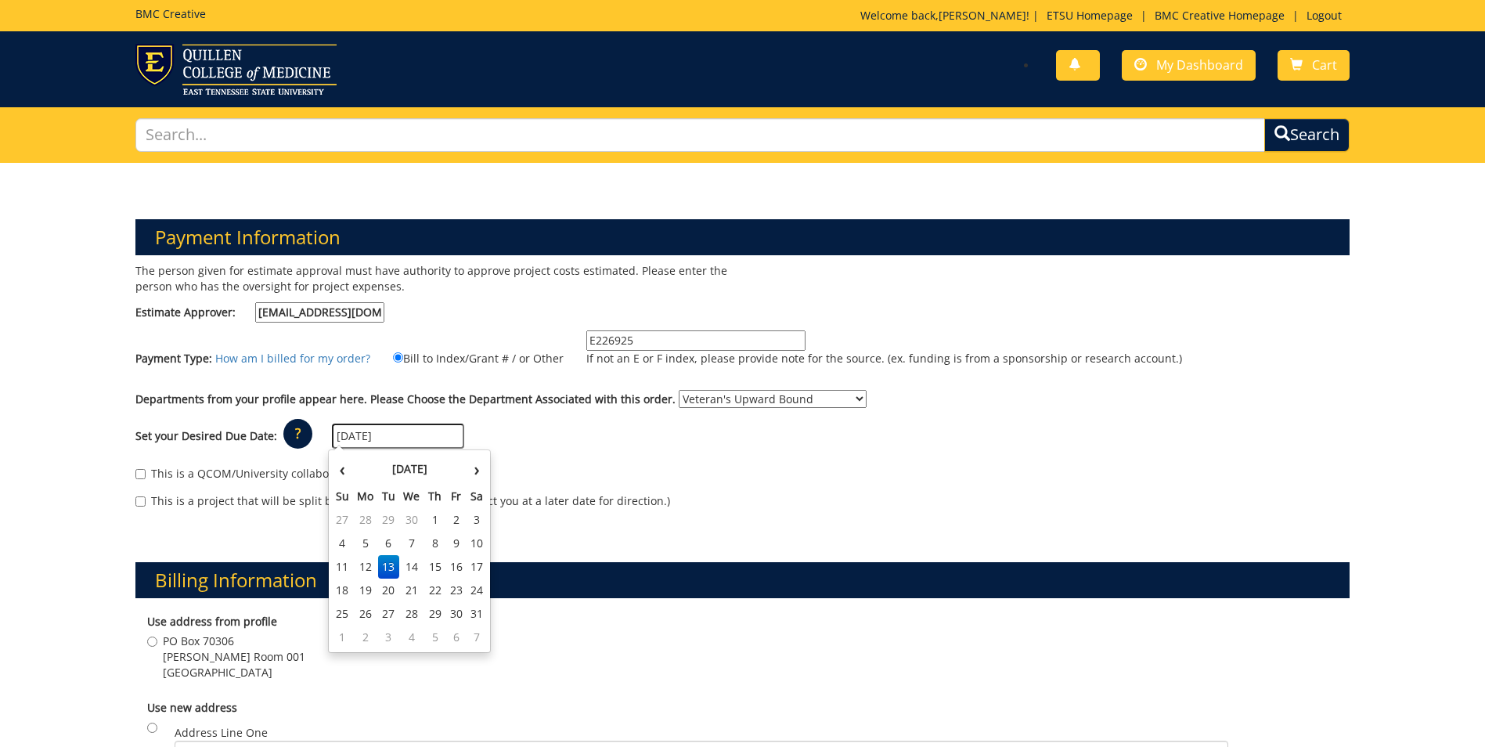
click at [338, 436] on input "05/13/2025" at bounding box center [398, 435] width 132 height 25
click at [392, 434] on input "05/13/2025" at bounding box center [398, 435] width 132 height 25
type input "0"
click at [369, 563] on td "15" at bounding box center [365, 566] width 25 height 23
type input "[DATE]"
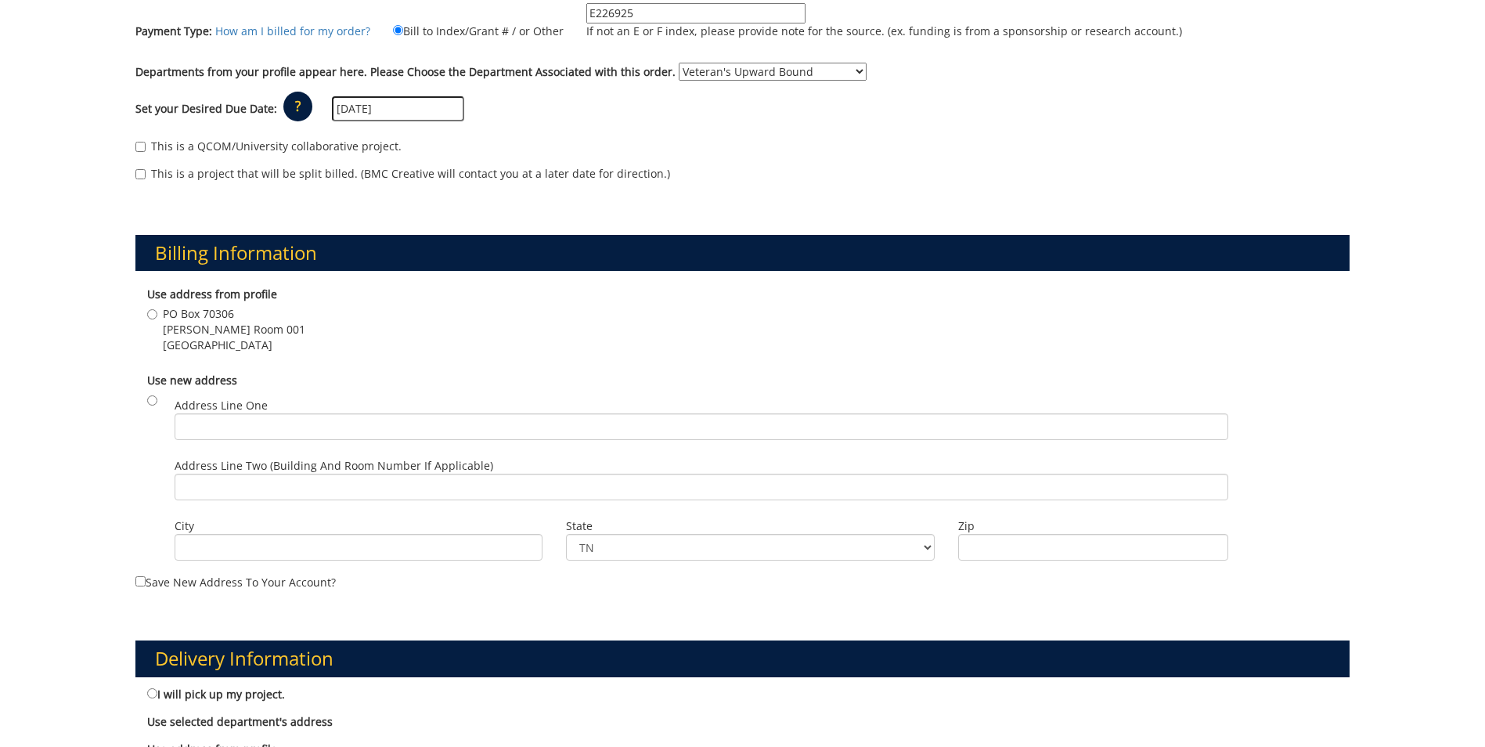
scroll to position [548, 0]
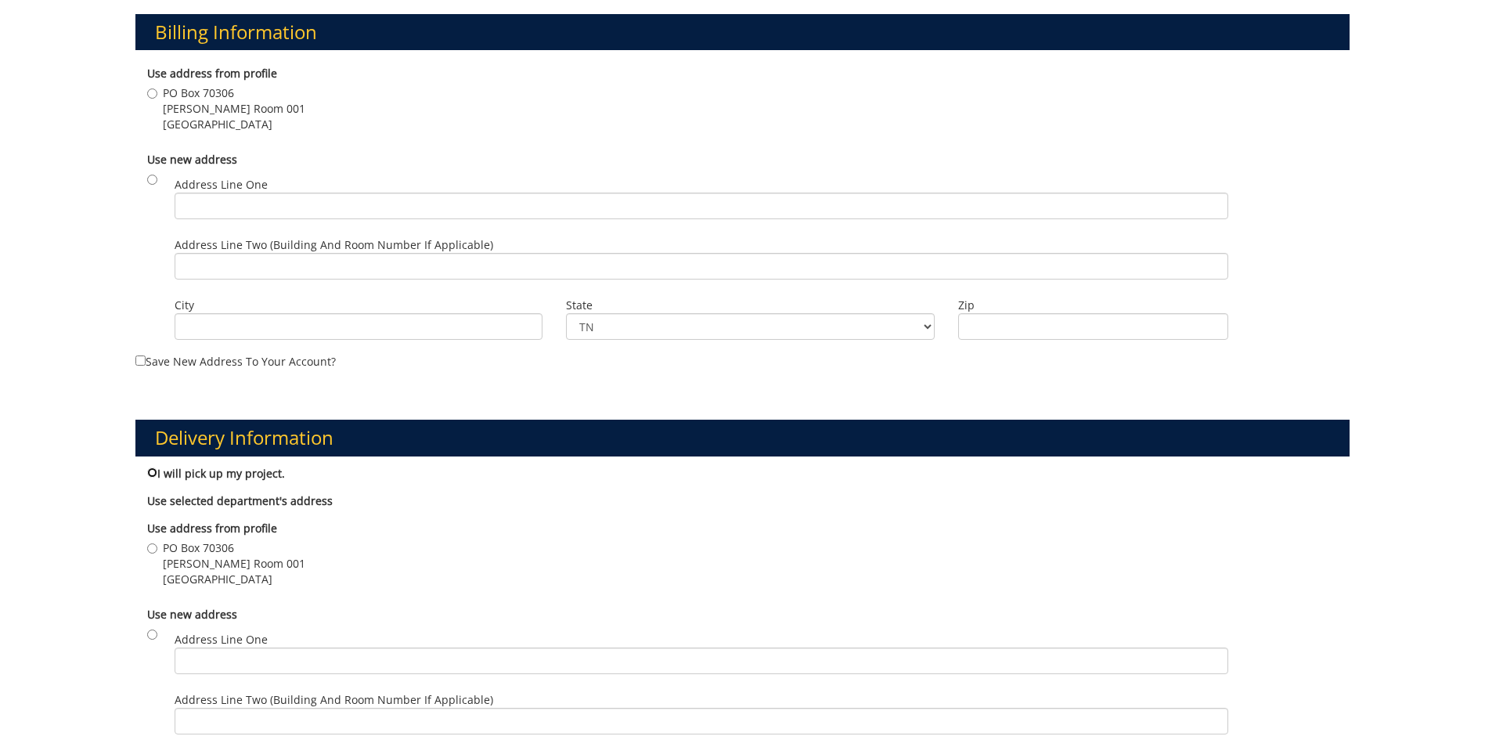
click at [152, 470] on input "I will pick up my project." at bounding box center [152, 472] width 10 height 10
radio input "true"
click at [153, 549] on input "PO Box 70306 Rogers-Stout Room 001 Johnson City , TN 37614" at bounding box center [152, 548] width 10 height 10
radio input "true"
click at [153, 473] on input "I will pick up my project." at bounding box center [152, 472] width 10 height 10
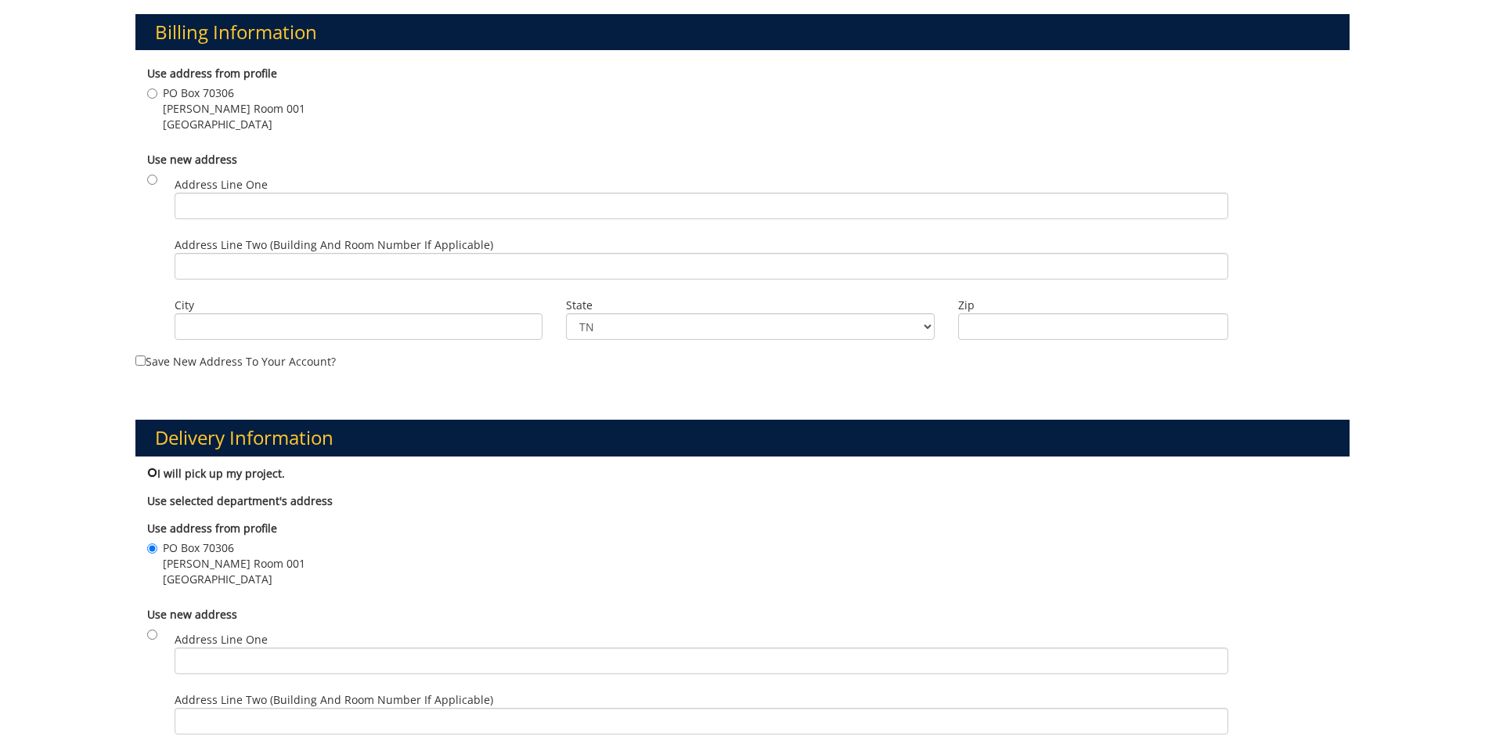
radio input "true"
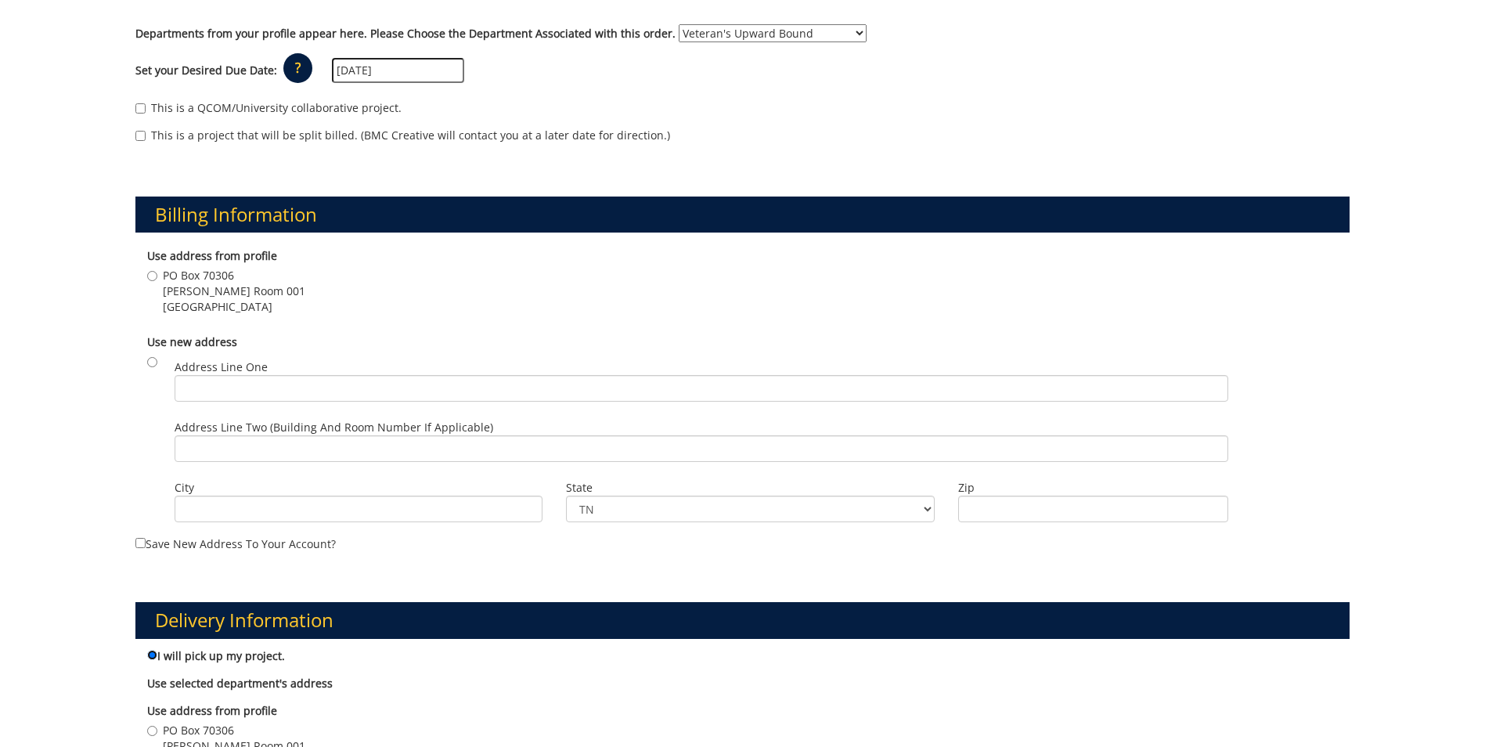
scroll to position [391, 0]
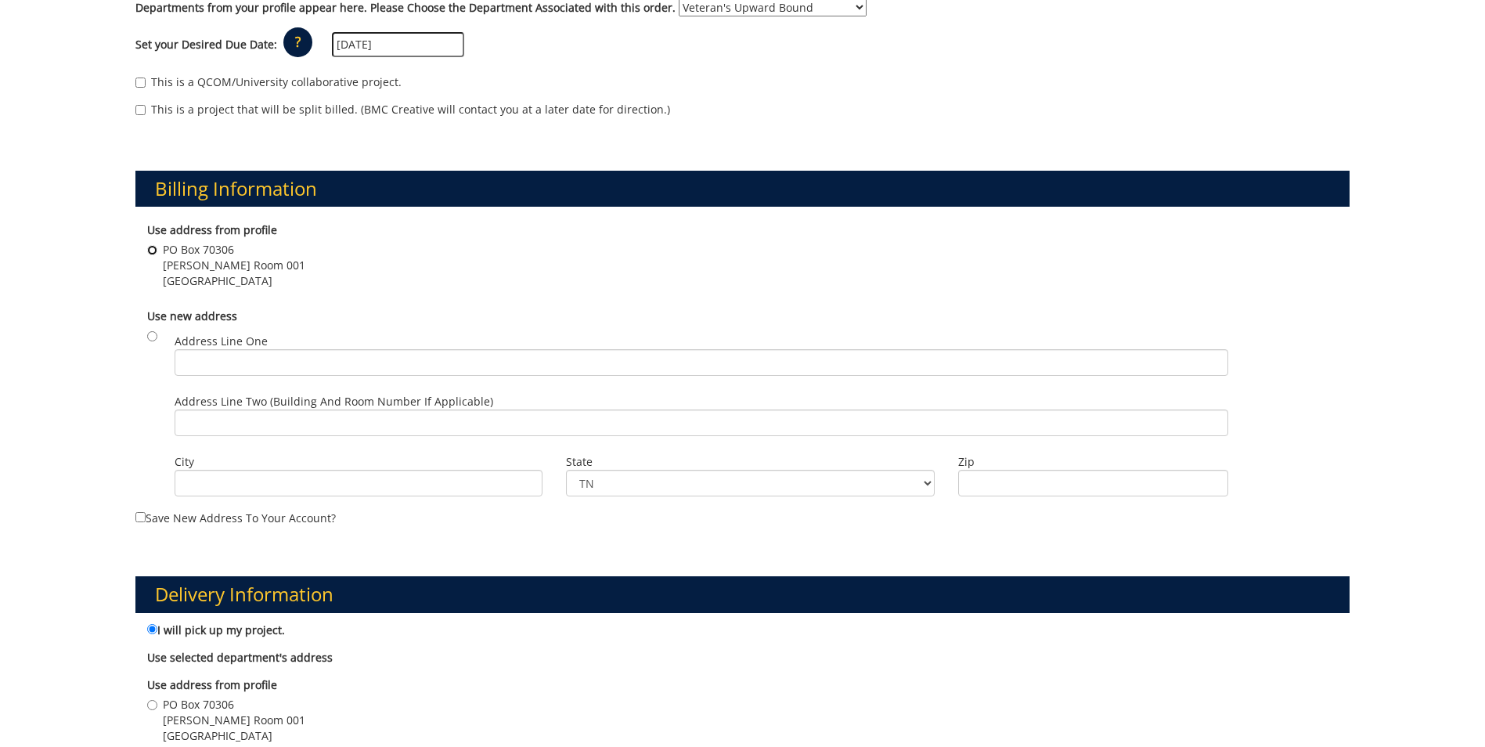
click at [154, 247] on input "PO Box 70306 Rogers-Stout Room 001 Johnson City , TN 37614" at bounding box center [152, 250] width 10 height 10
radio input "true"
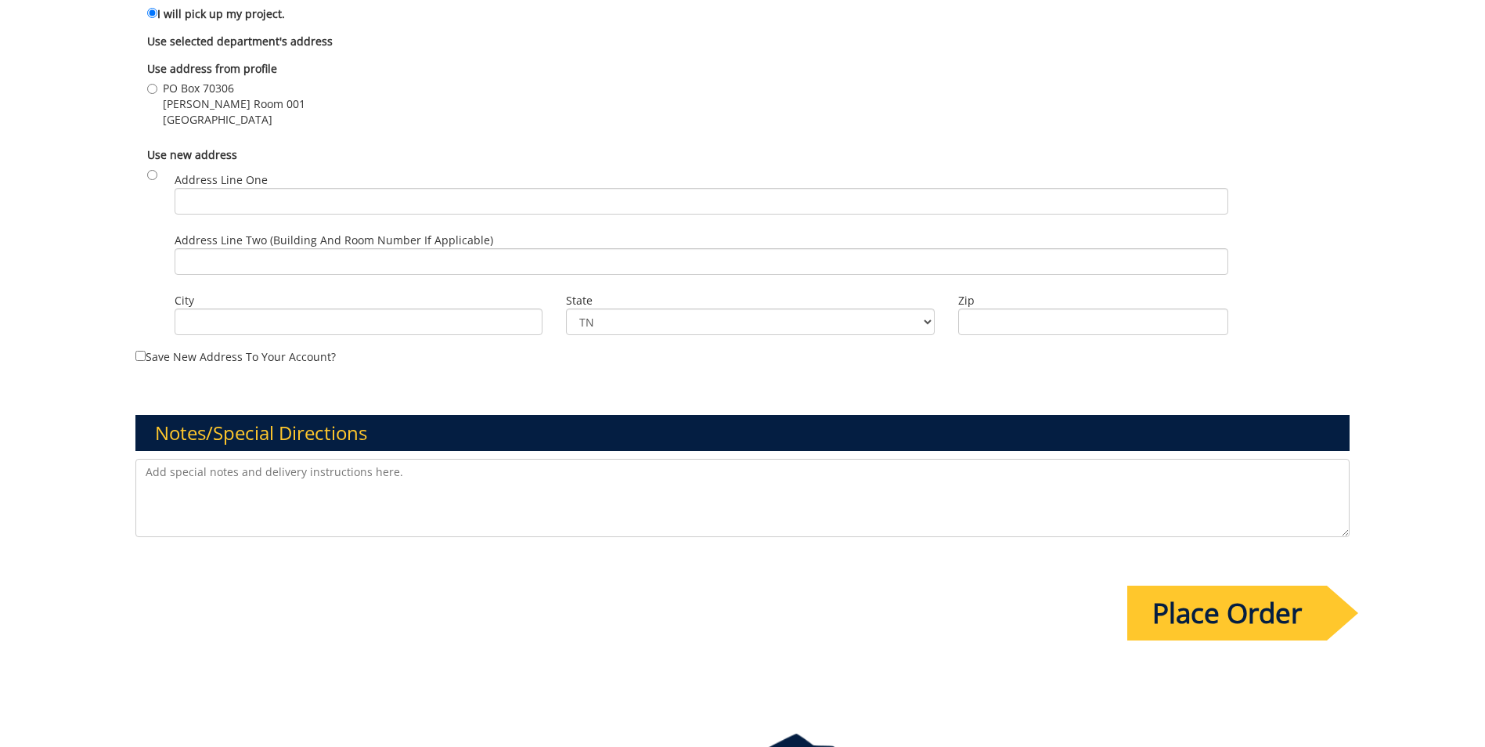
scroll to position [1096, 0]
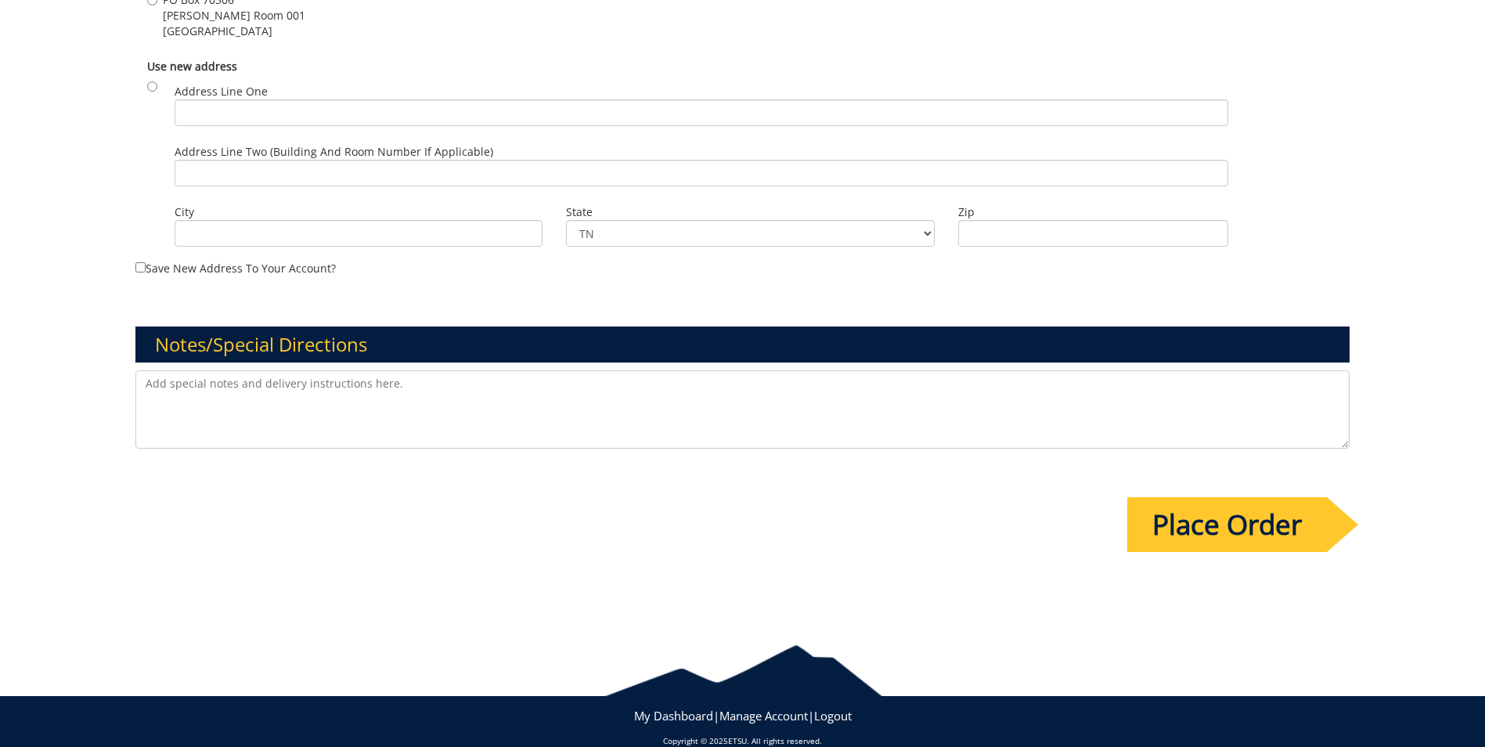
click at [419, 383] on textarea at bounding box center [742, 409] width 1214 height 78
click at [398, 383] on textarea at bounding box center [742, 409] width 1214 height 78
click at [175, 382] on textarea "Proof only. Printing will be done in-house. Thank you." at bounding box center [742, 409] width 1214 height 78
click at [487, 385] on textarea "Proof and Identity only. Printing will be done in-house. Thank you." at bounding box center [742, 409] width 1214 height 78
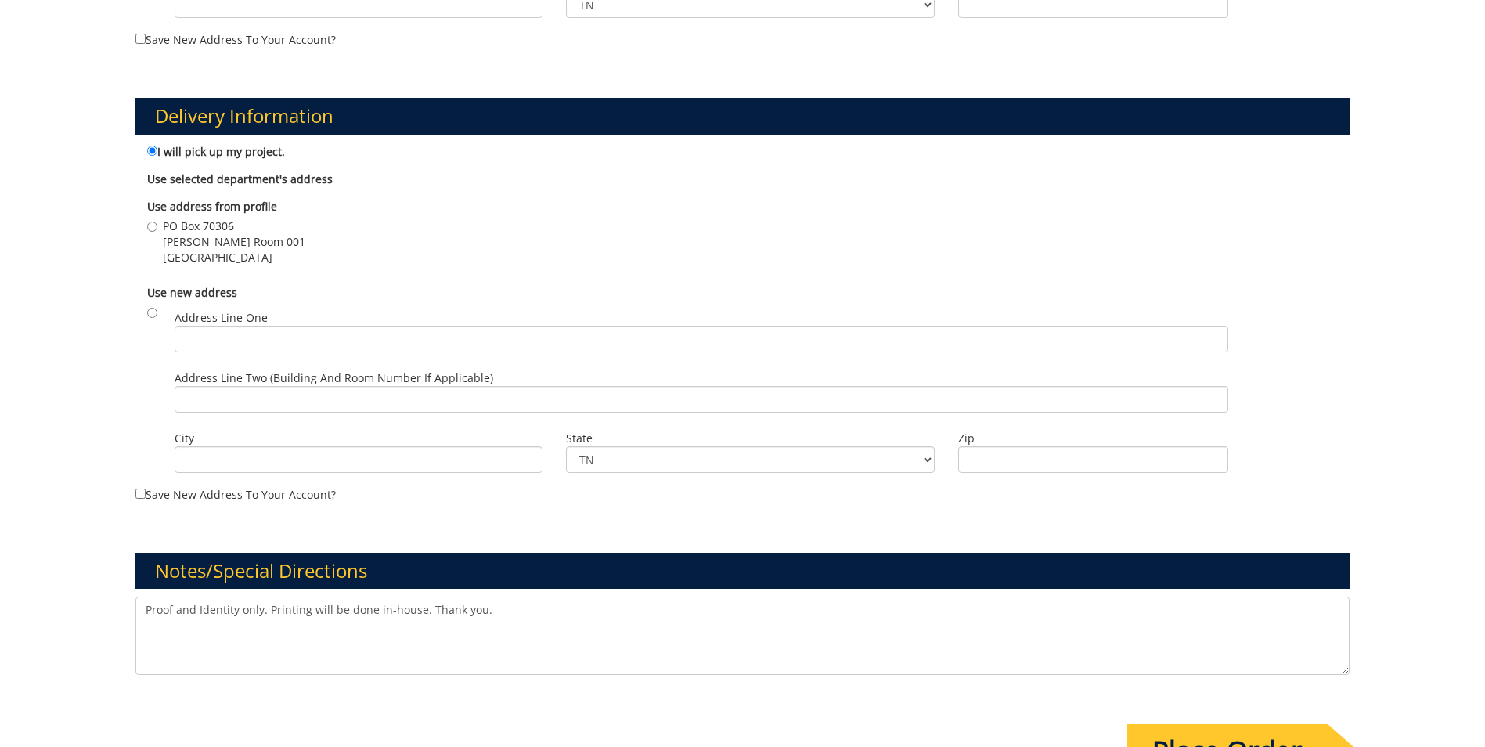
scroll to position [939, 0]
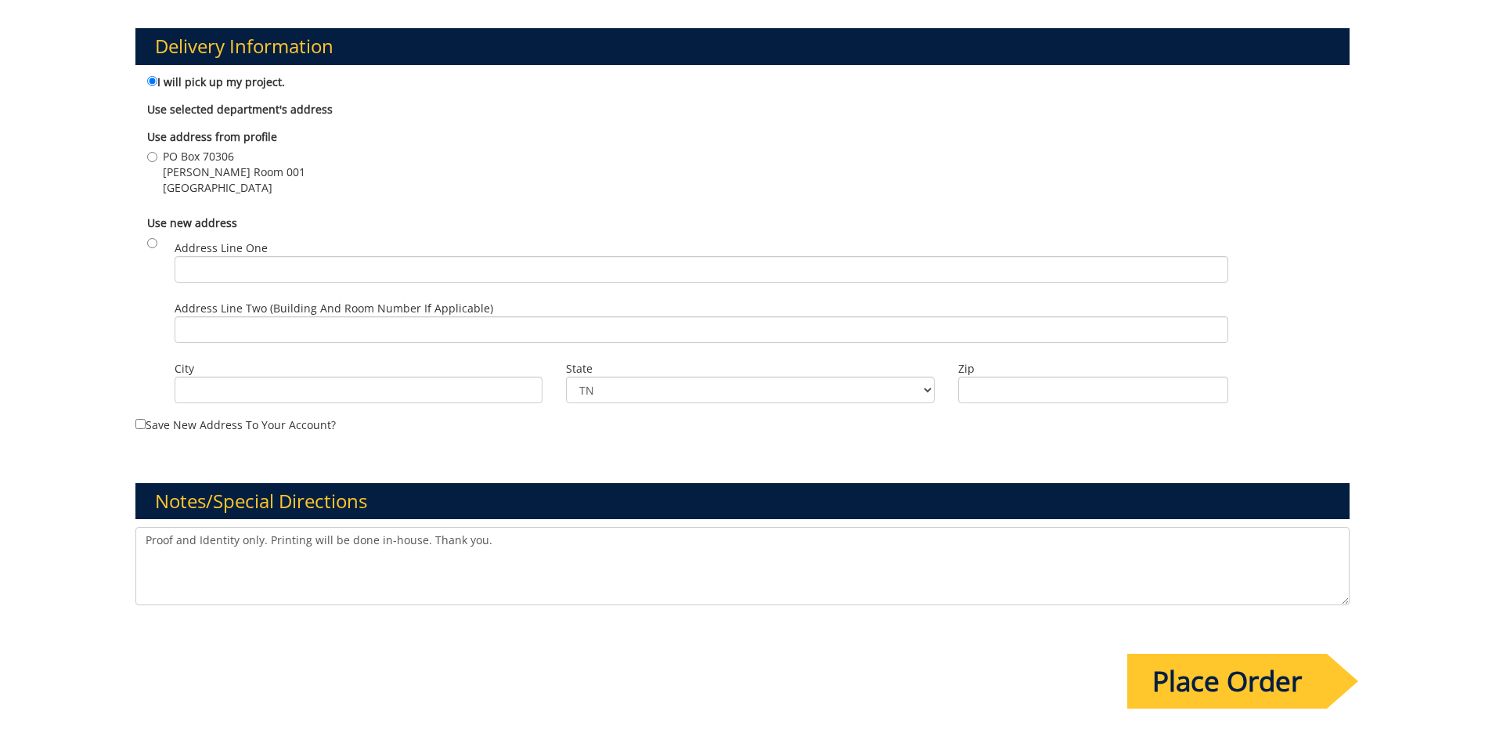
type textarea "Proof and Identity only. Printing will be done in-house. Thank you."
click at [1206, 686] on input "Place Order" at bounding box center [1227, 680] width 200 height 55
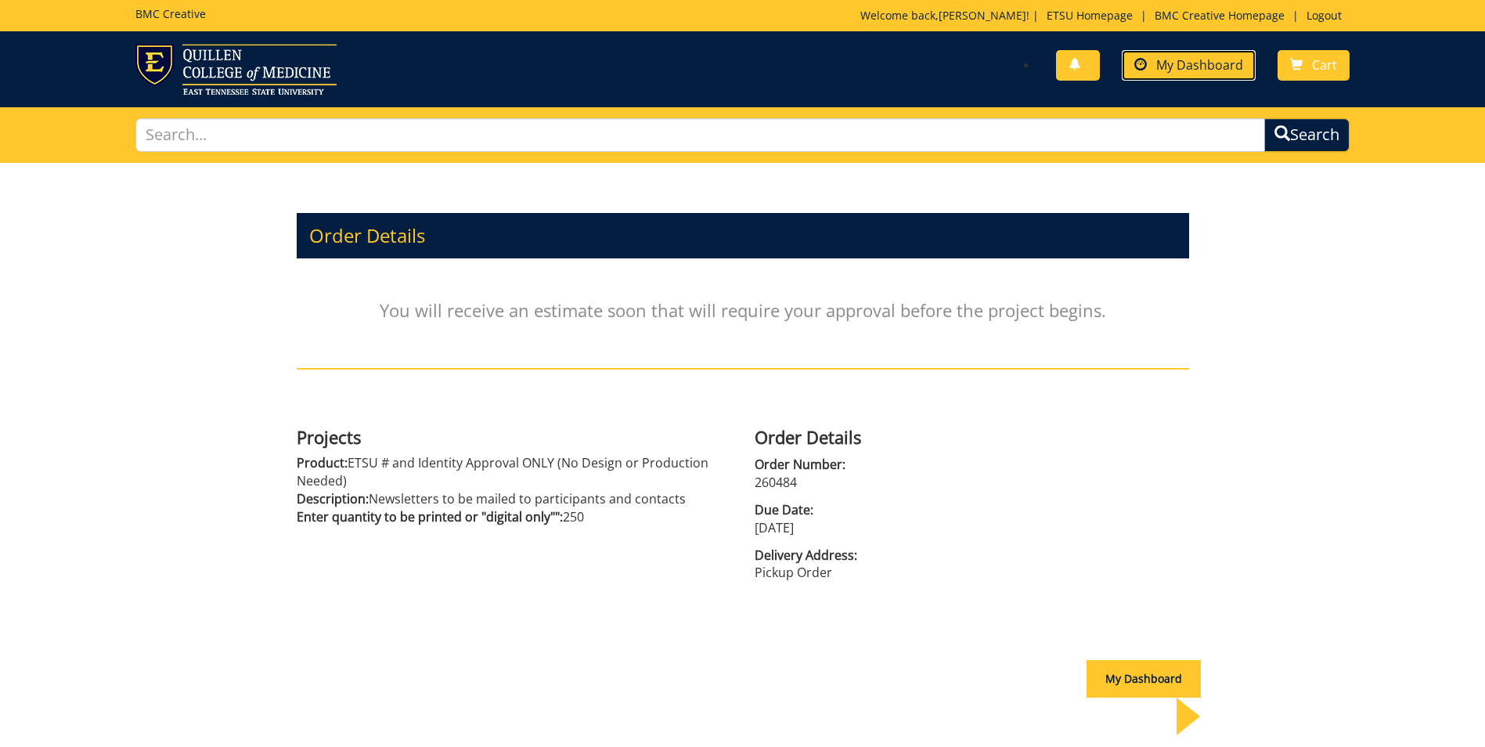
click at [1173, 66] on span "My Dashboard" at bounding box center [1199, 64] width 87 height 17
